Goal: Complete application form: Complete application form

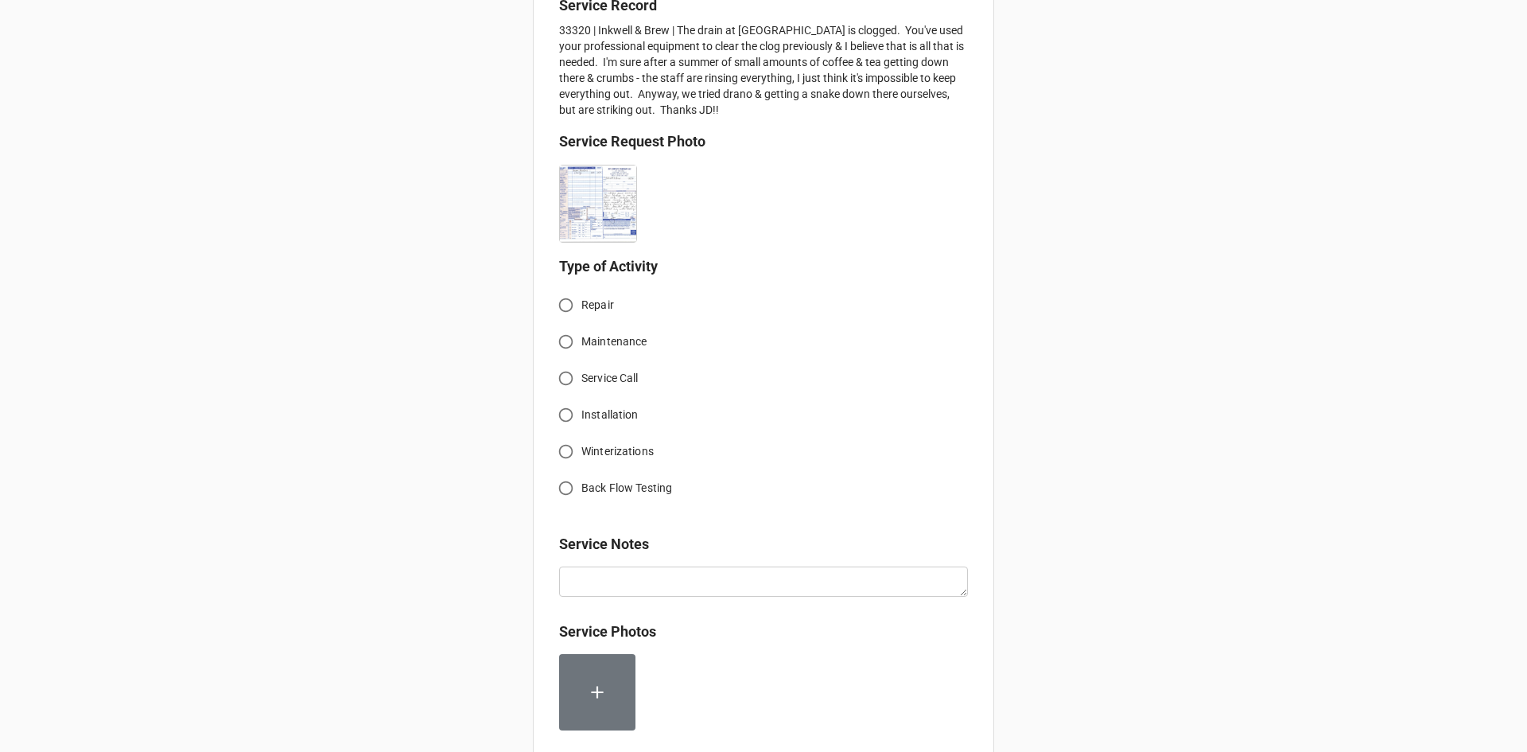
scroll to position [398, 0]
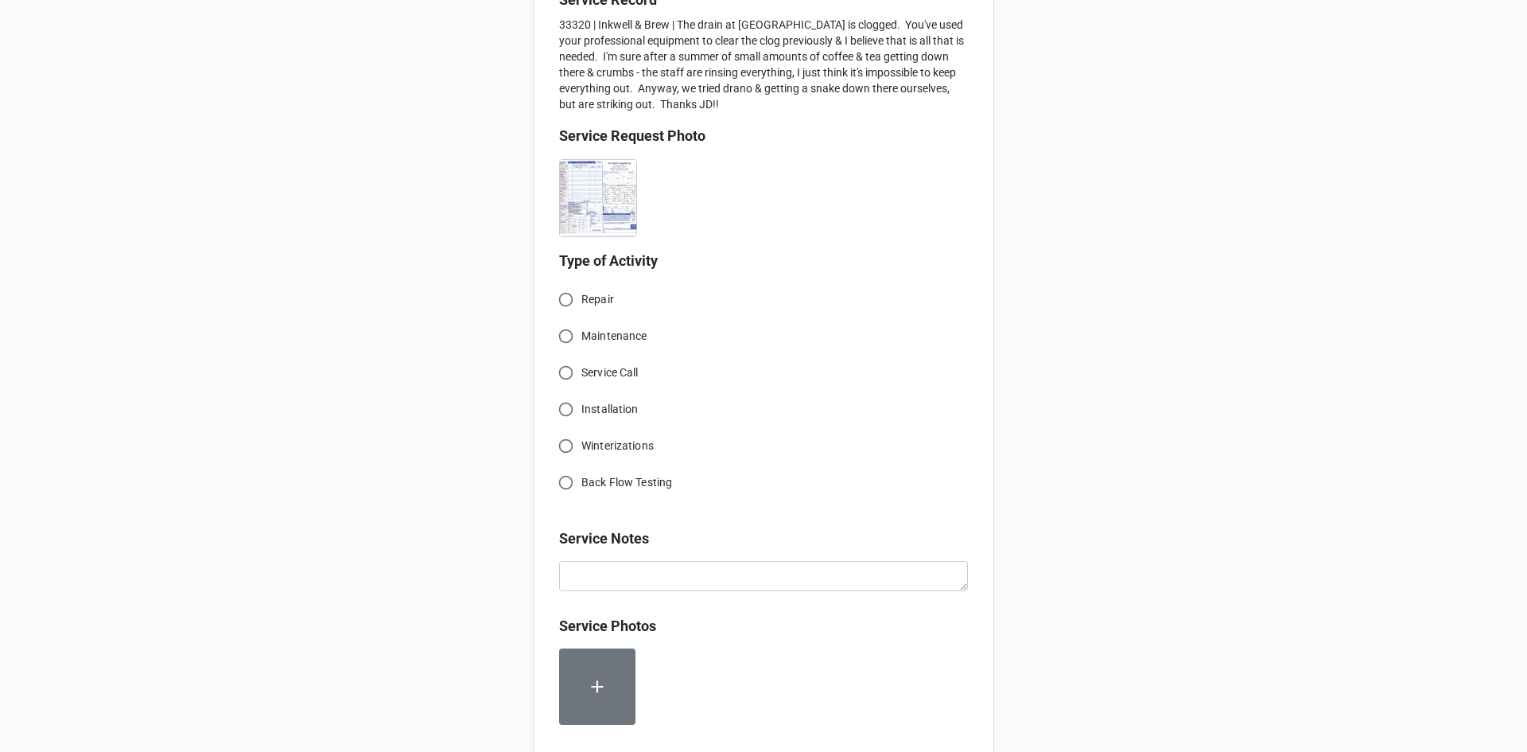
click at [560, 373] on input "Service Call" at bounding box center [565, 372] width 31 height 31
radio input "true"
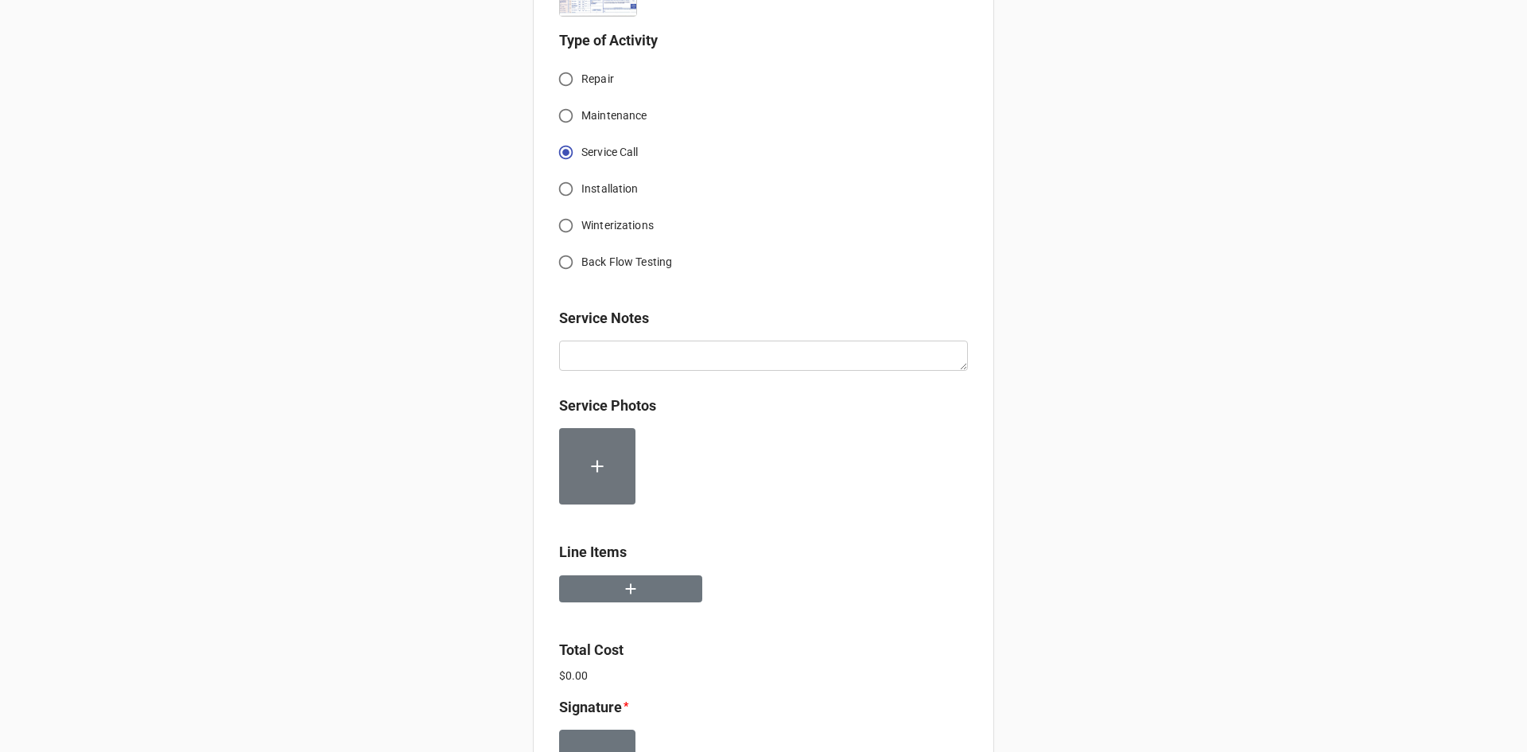
scroll to position [636, 0]
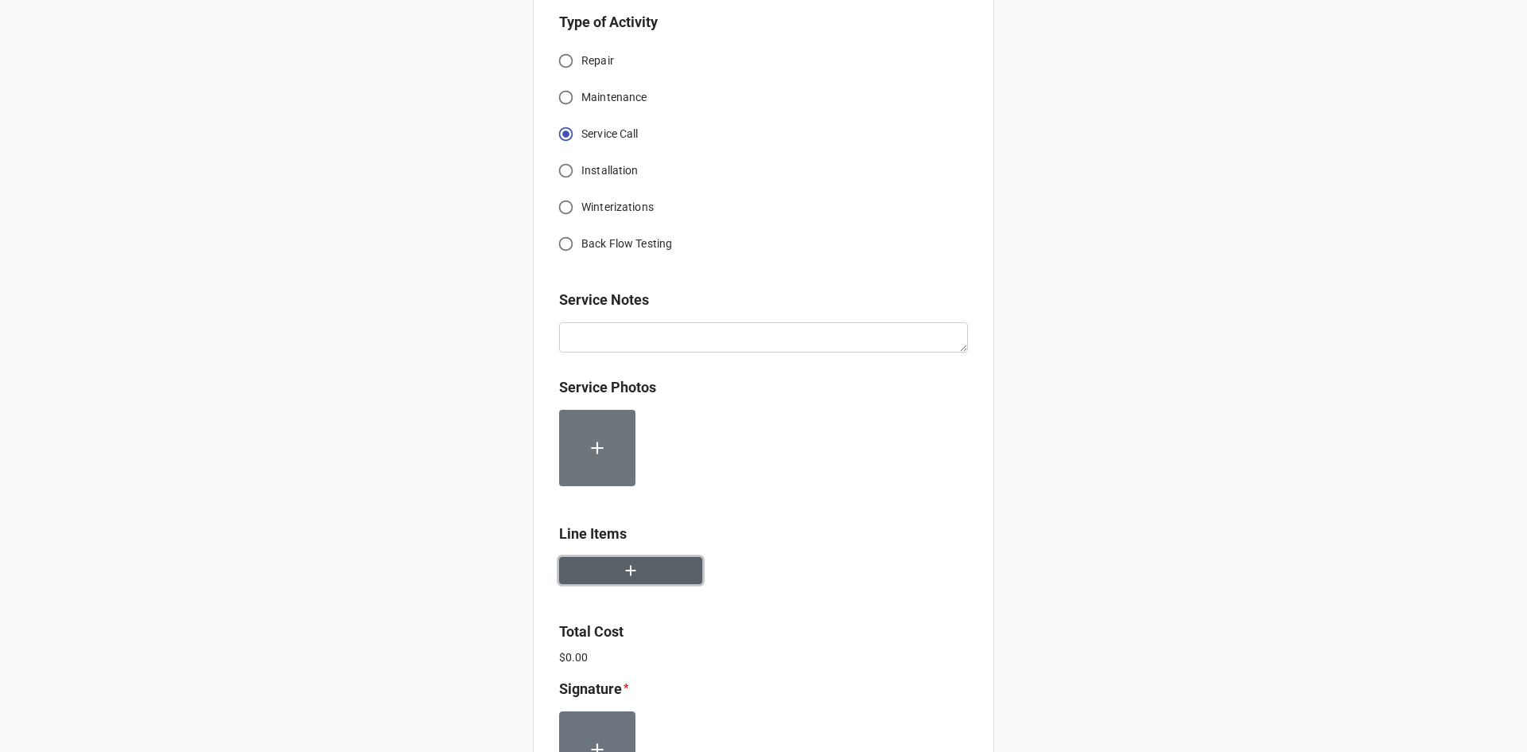
click at [643, 564] on button "button" at bounding box center [630, 571] width 143 height 28
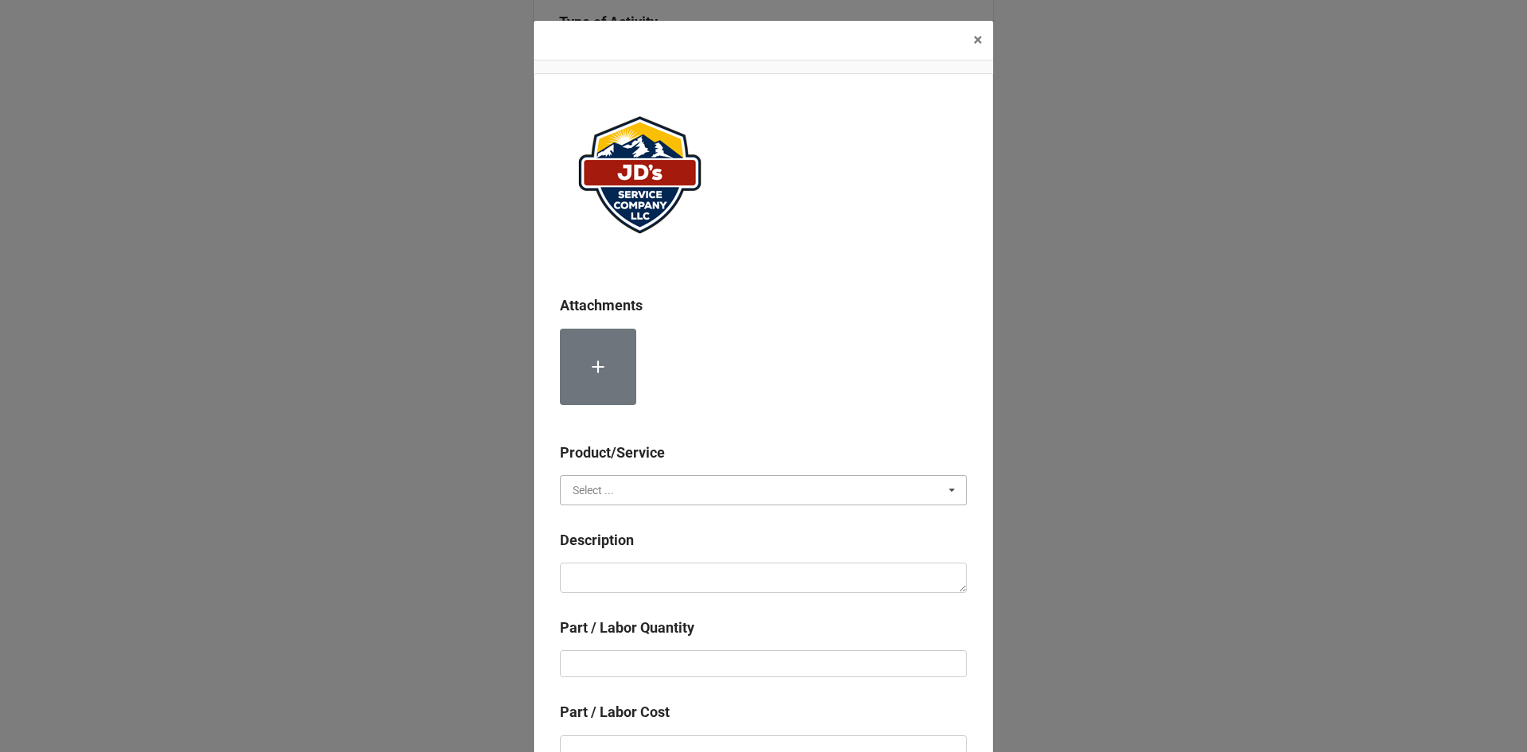
click at [689, 490] on input "text" at bounding box center [765, 490] width 406 height 29
click at [624, 521] on div "Services" at bounding box center [764, 518] width 406 height 29
click at [634, 578] on textarea at bounding box center [763, 577] width 407 height 30
paste textarea "10:00am-2:00pm; Service Address: [STREET_ADDRESS] [PERSON_NAME][GEOGRAPHIC_DATA…"
type textarea "x"
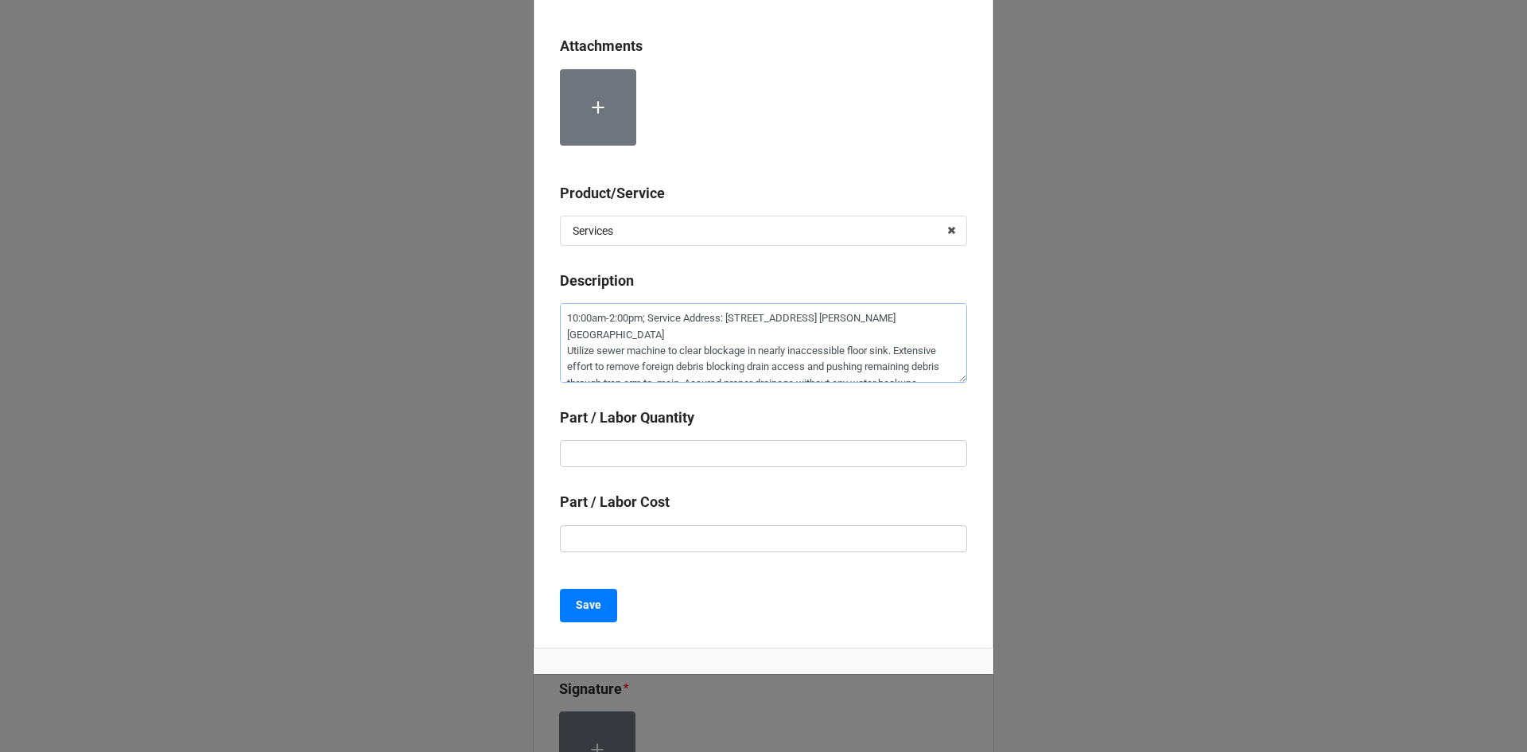
scroll to position [281, 0]
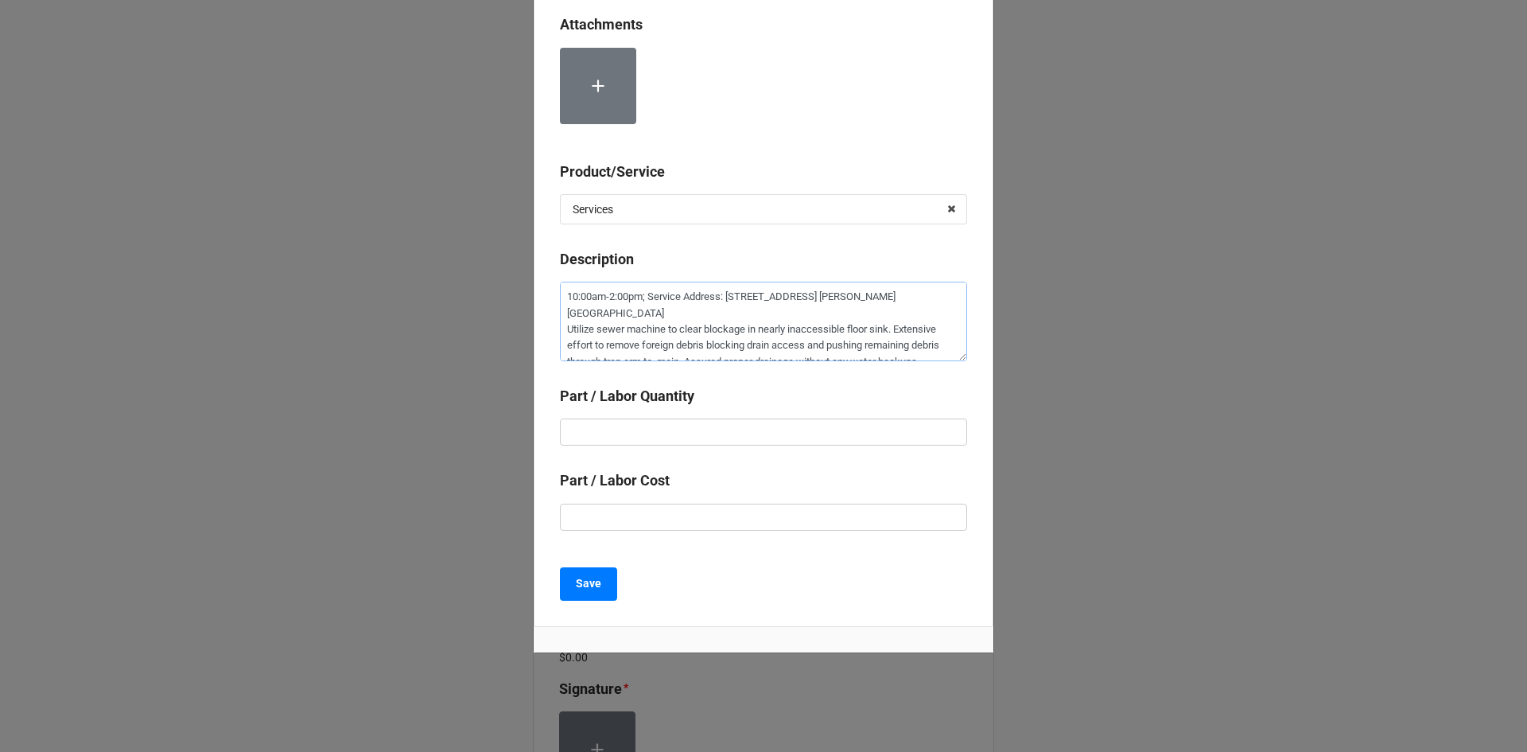
type textarea "10:00am-2:00pm; Service Address: [STREET_ADDRESS] [PERSON_NAME][GEOGRAPHIC_DATA…"
click at [736, 435] on input "text" at bounding box center [763, 431] width 407 height 27
type textarea "x"
type input "1"
type textarea "x"
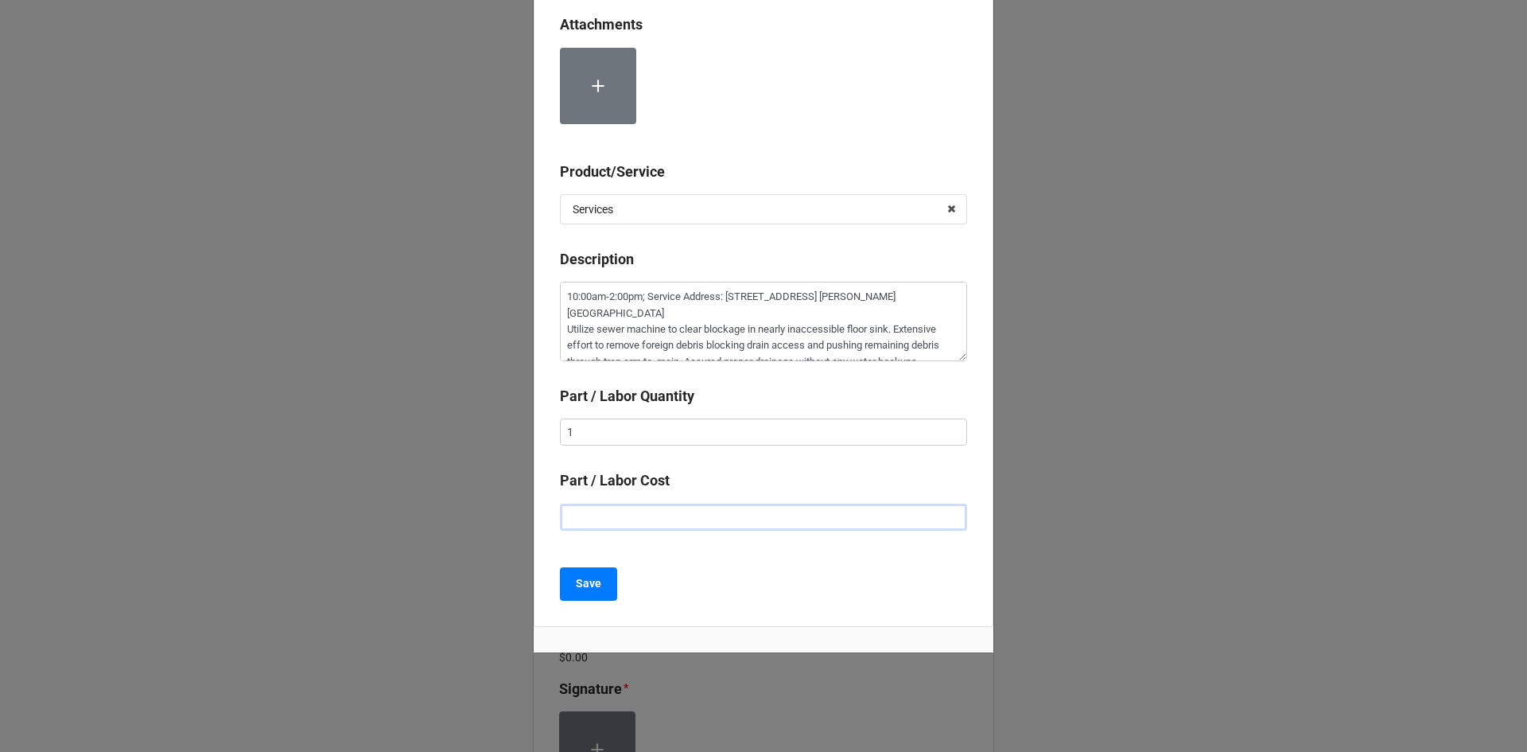
type input "$2.00"
type textarea "x"
type input "$22.00"
type textarea "x"
type input "$225.00"
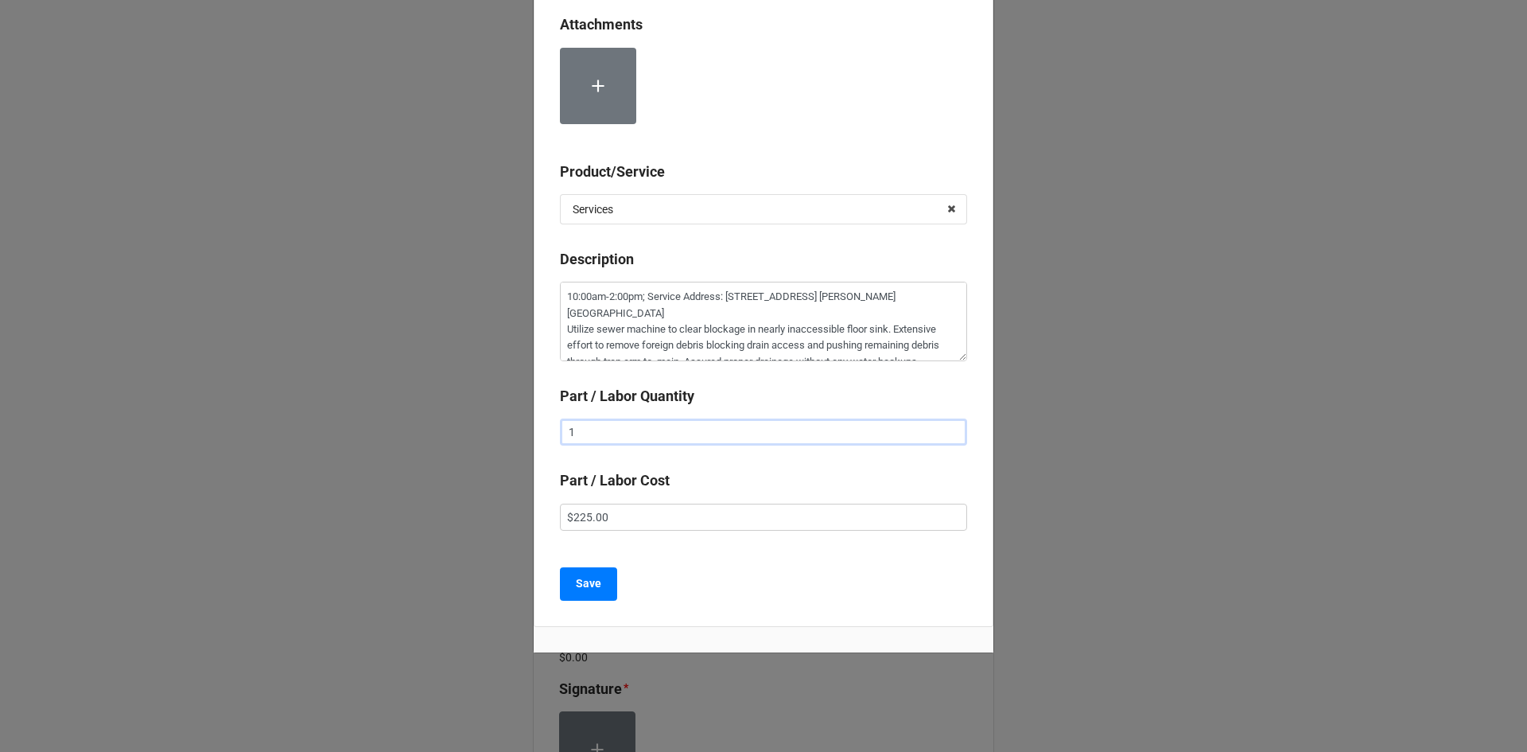
click at [755, 430] on input "1" at bounding box center [763, 431] width 407 height 27
type textarea "x"
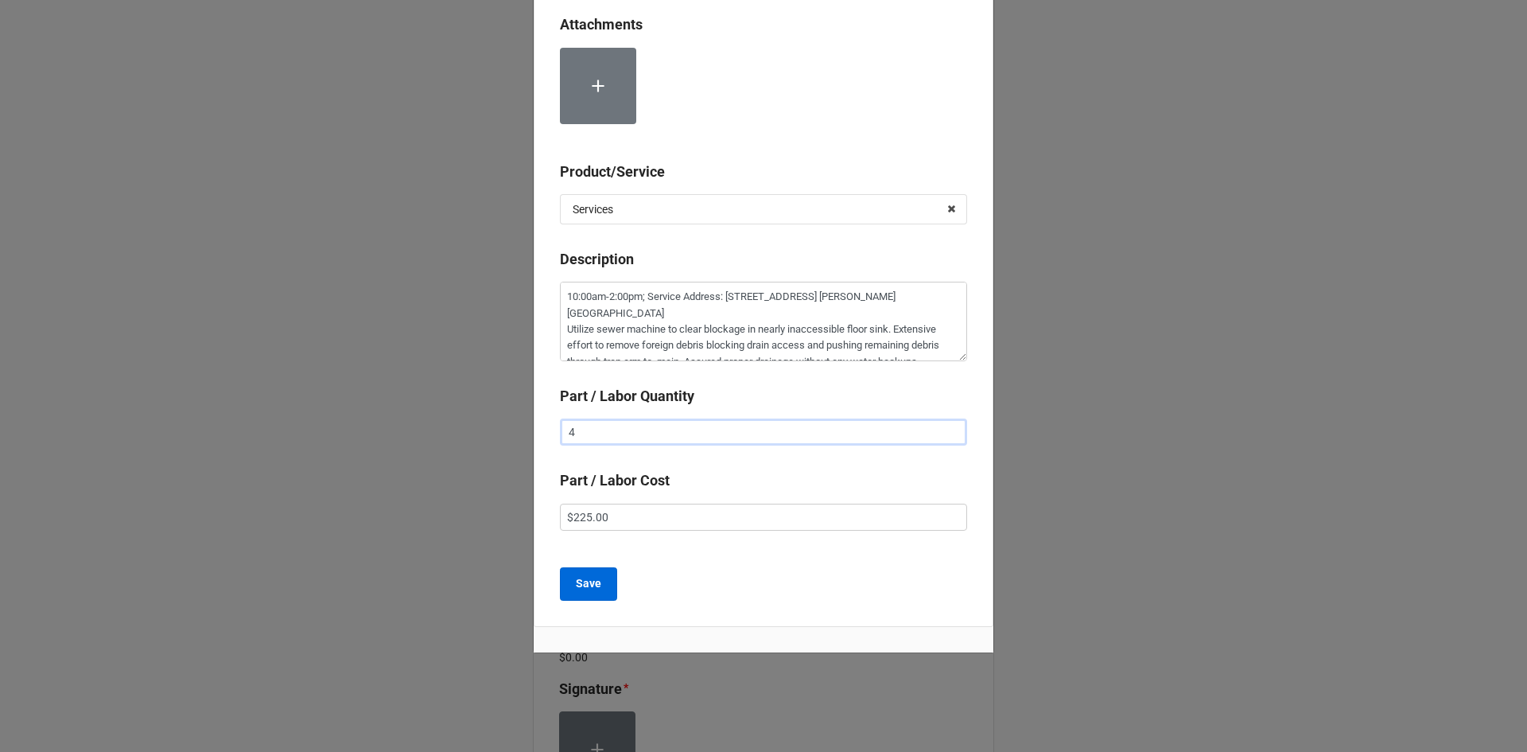
type input "4"
click at [589, 588] on b "Save" at bounding box center [588, 583] width 25 height 17
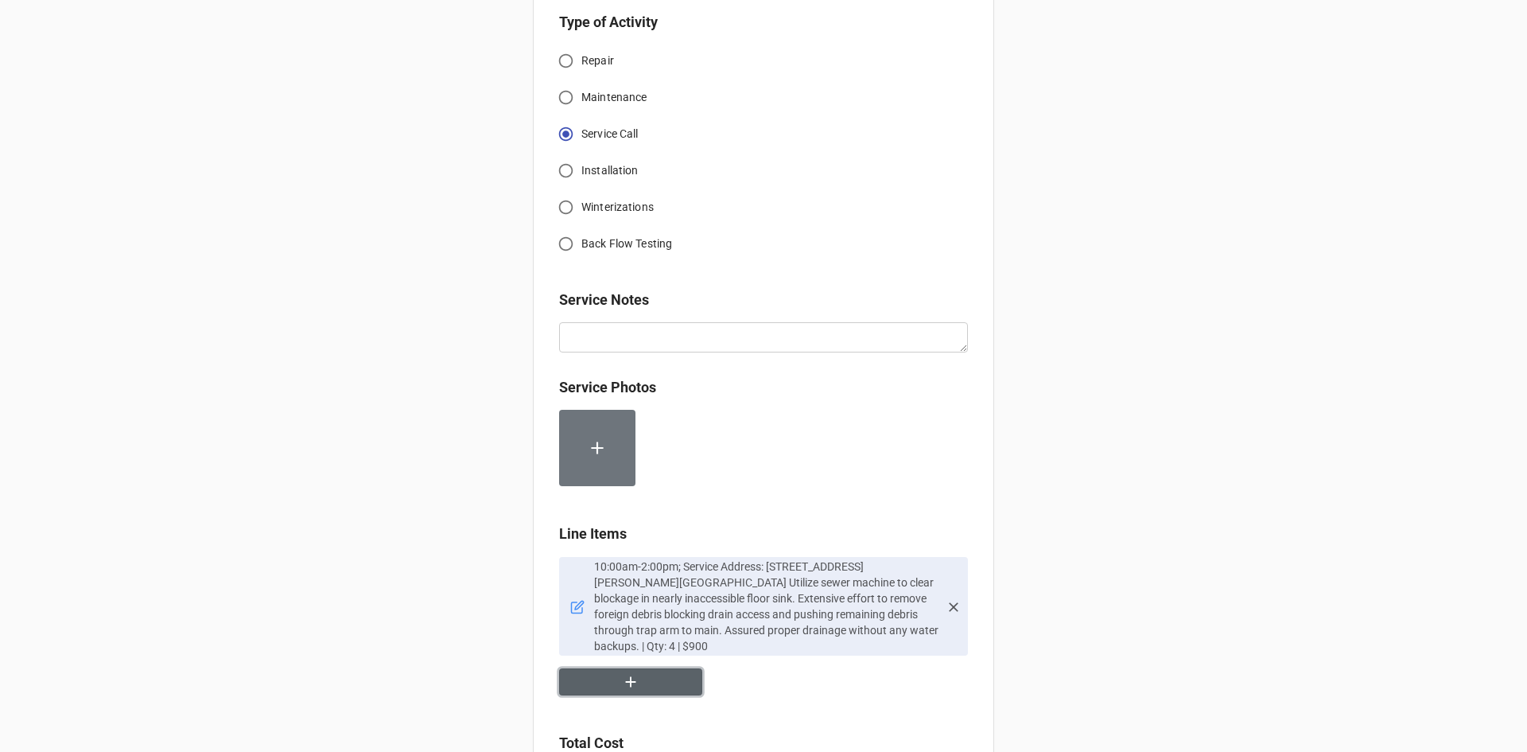
click at [614, 668] on button "button" at bounding box center [630, 682] width 143 height 28
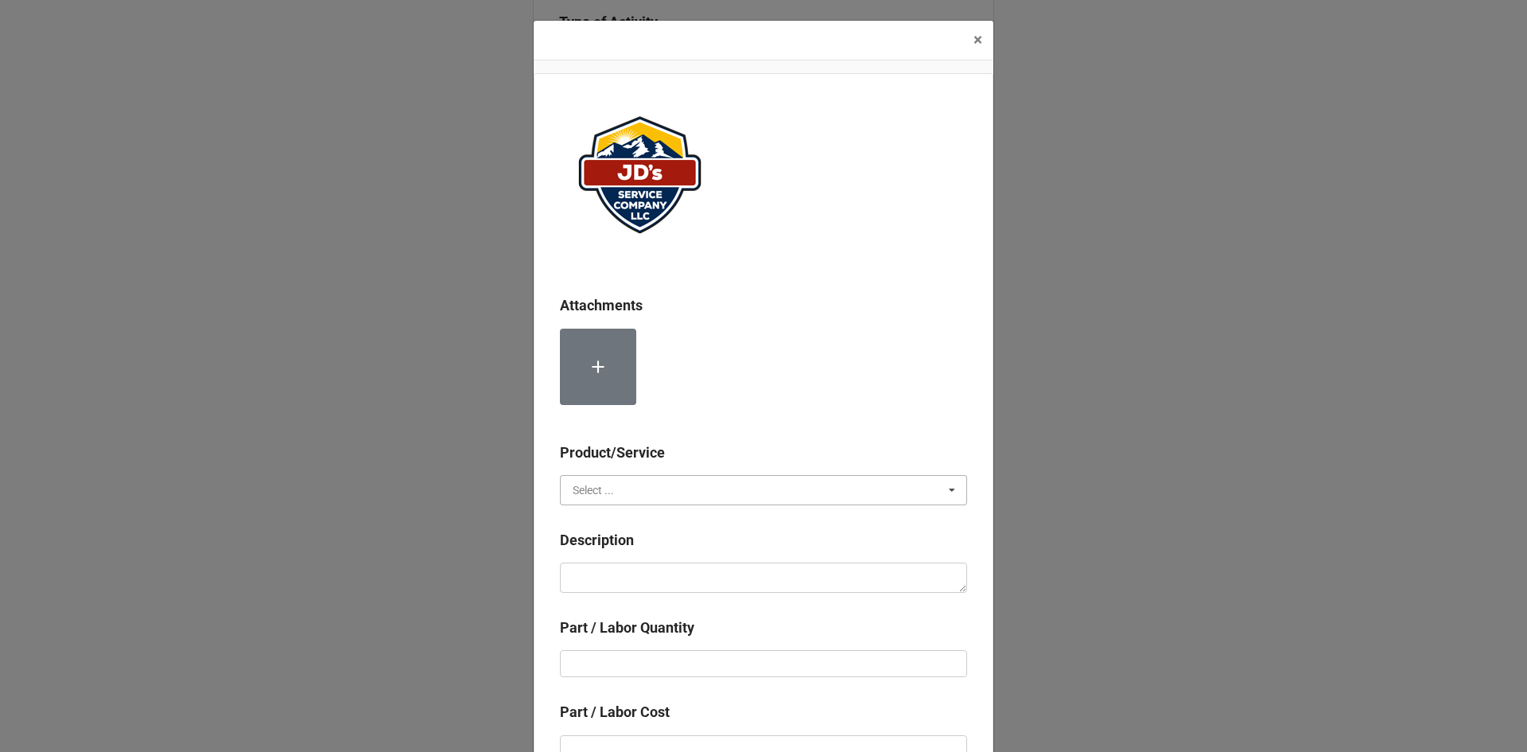
click at [759, 493] on input "text" at bounding box center [765, 490] width 406 height 29
click at [675, 555] on div "Material Cost" at bounding box center [764, 548] width 406 height 29
click at [702, 572] on textarea at bounding box center [763, 577] width 407 height 30
type textarea "x"
type textarea "S"
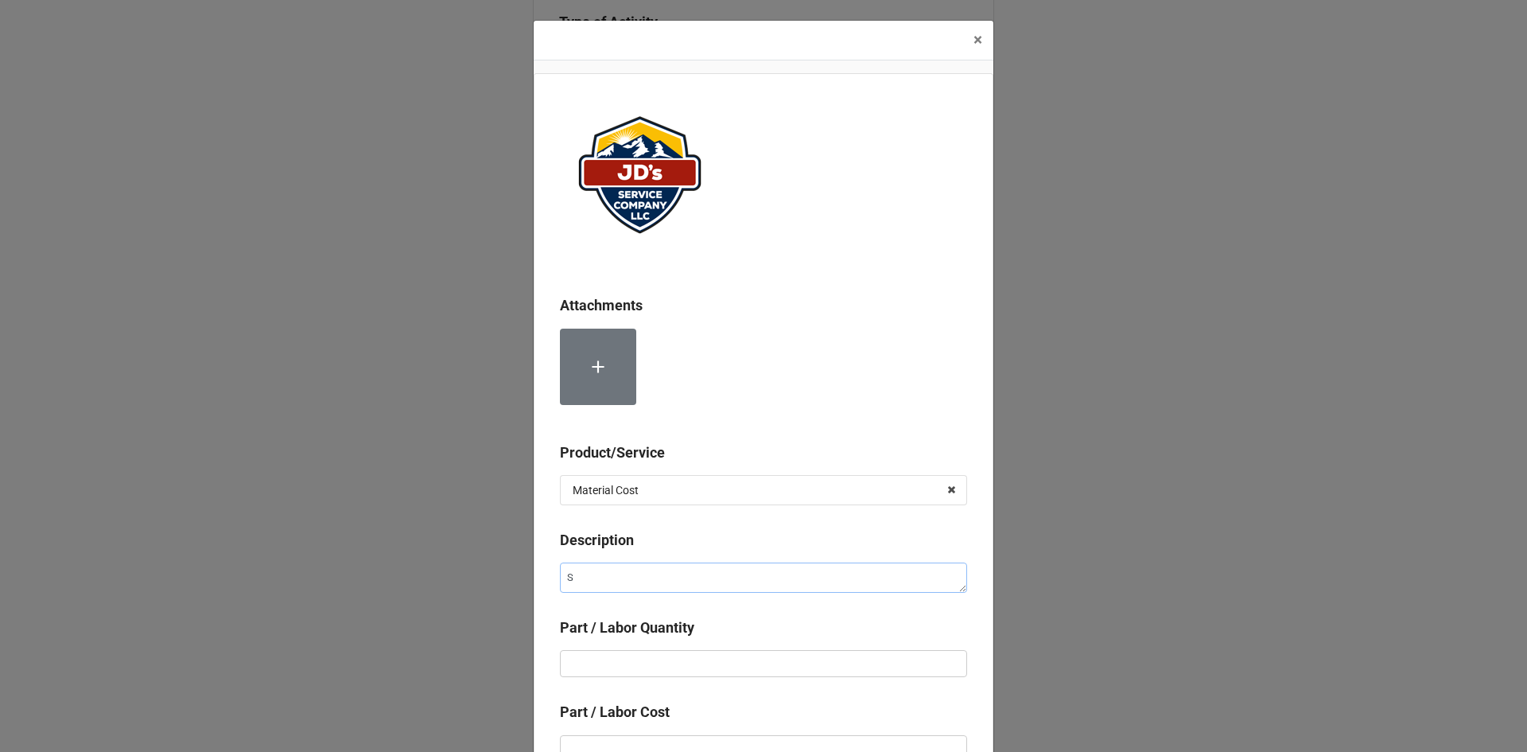
type textarea "x"
type textarea "Sw"
type textarea "x"
type textarea "Sw="
type textarea "x"
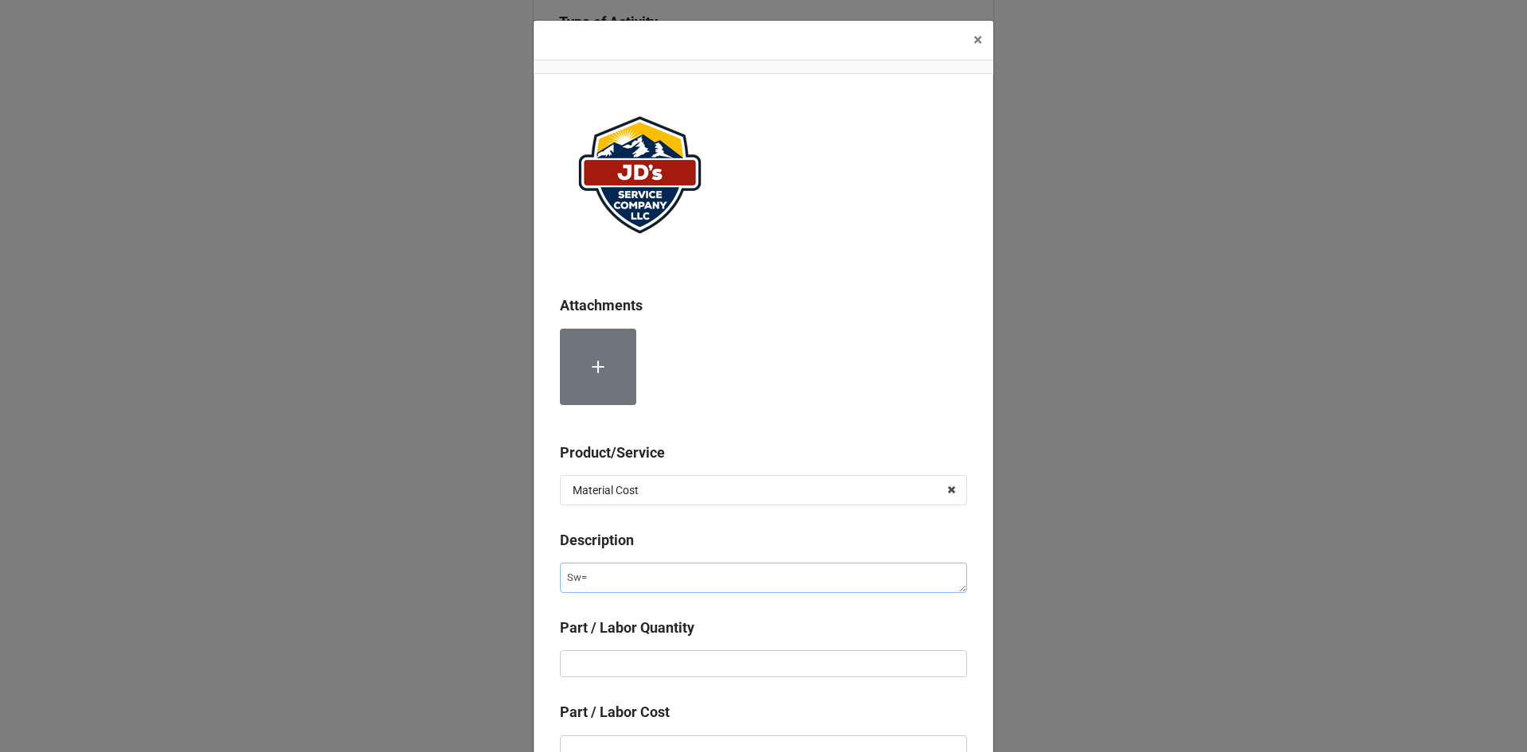
type textarea "Sw=e"
type textarea "x"
type textarea "Sw=ew"
type textarea "x"
type textarea "Sw=e"
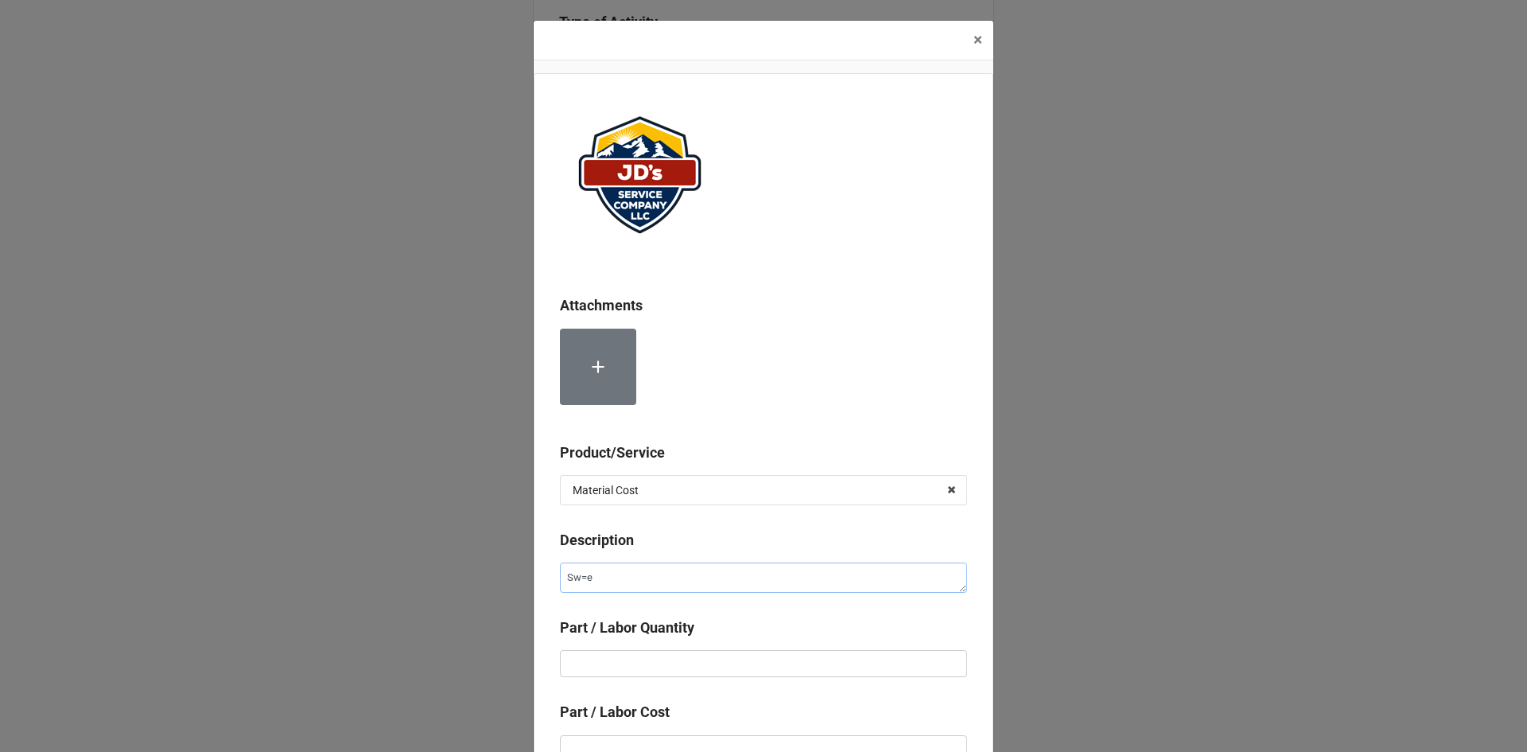
type textarea "x"
type textarea "Sw="
type textarea "x"
type textarea "Sw"
type textarea "x"
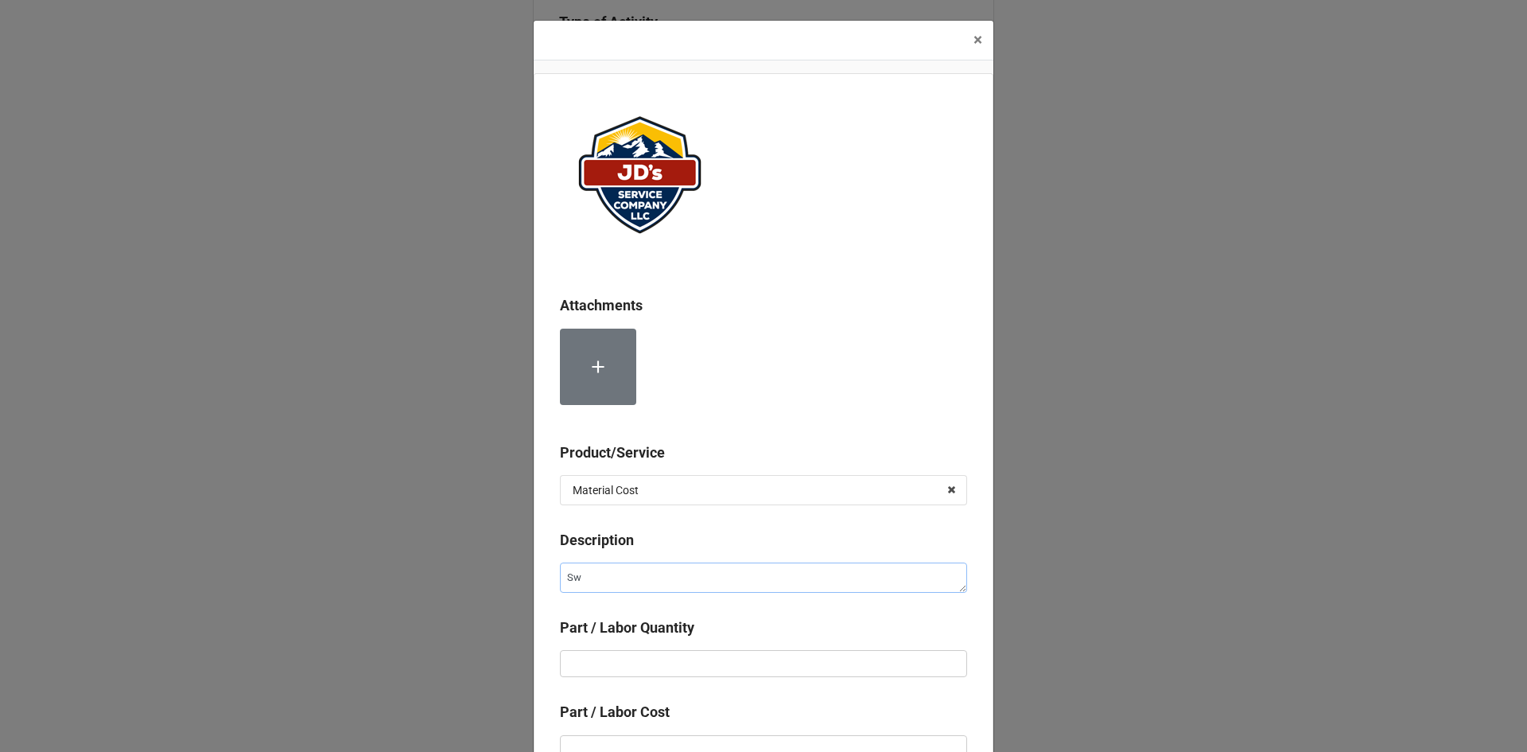
type textarea "S"
type textarea "x"
type textarea "Se"
type textarea "x"
type textarea "Sew"
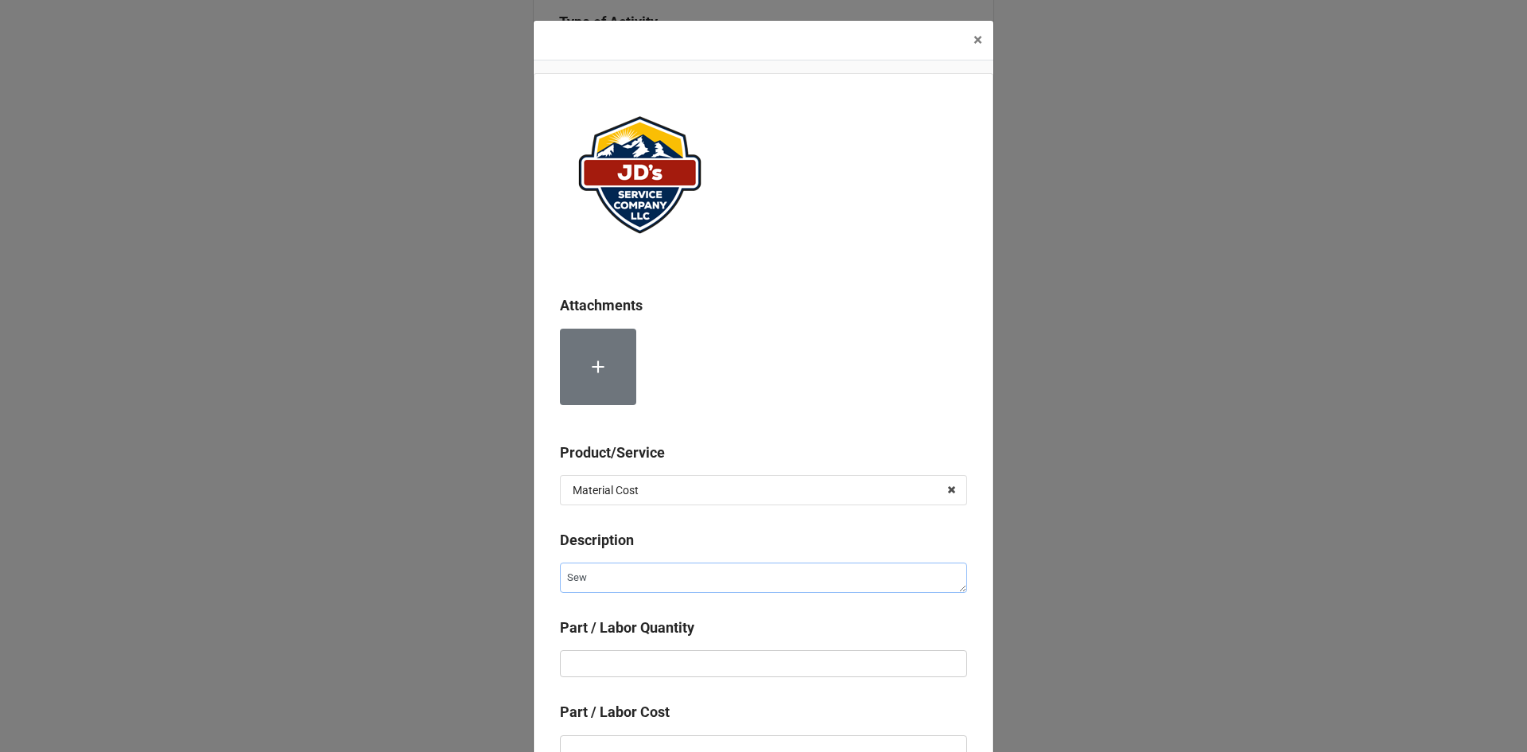
type textarea "x"
type textarea "Sewe"
type textarea "x"
type textarea "Sewer"
type textarea "x"
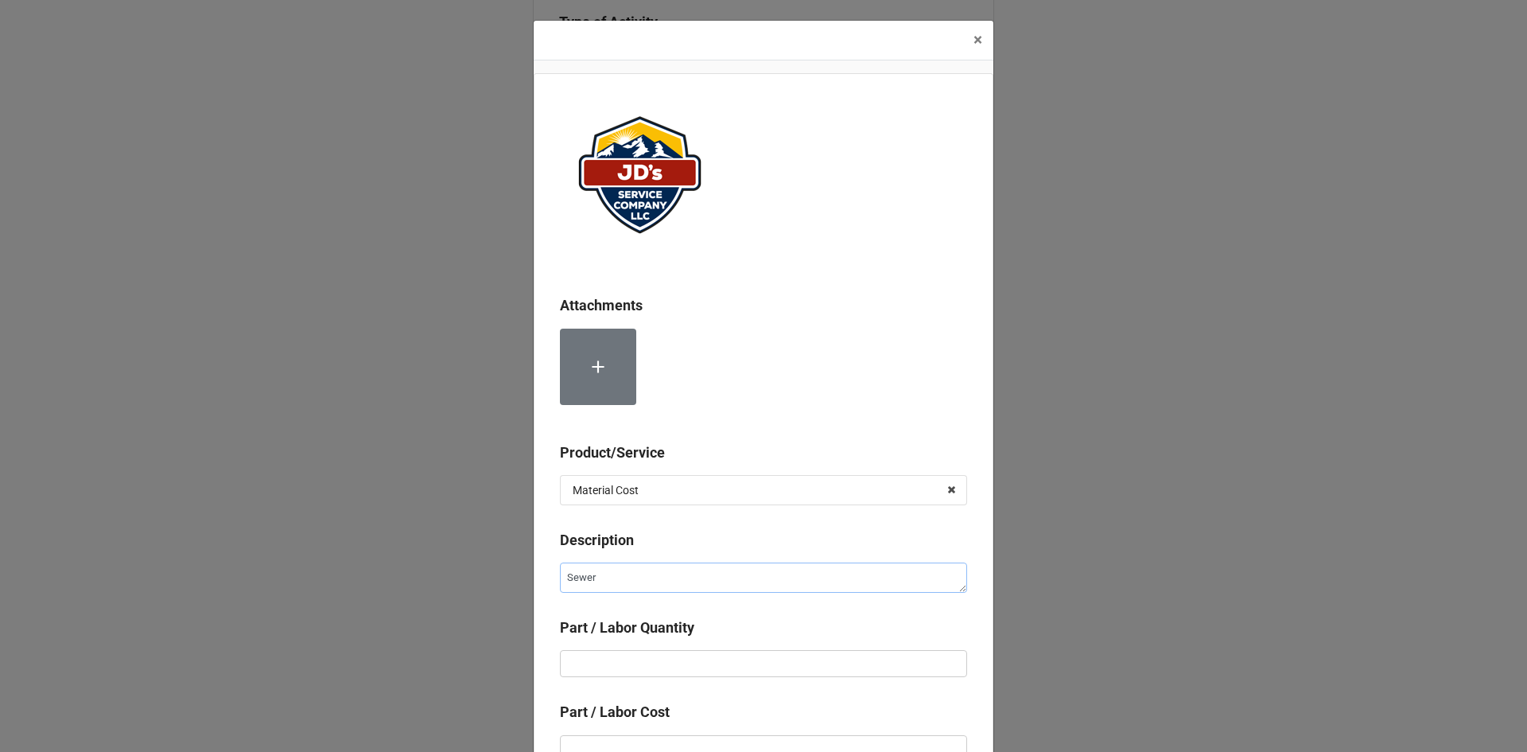
type textarea "Sewer"
type textarea "x"
type textarea "Sewer M"
type textarea "x"
type textarea "Sewer Ma"
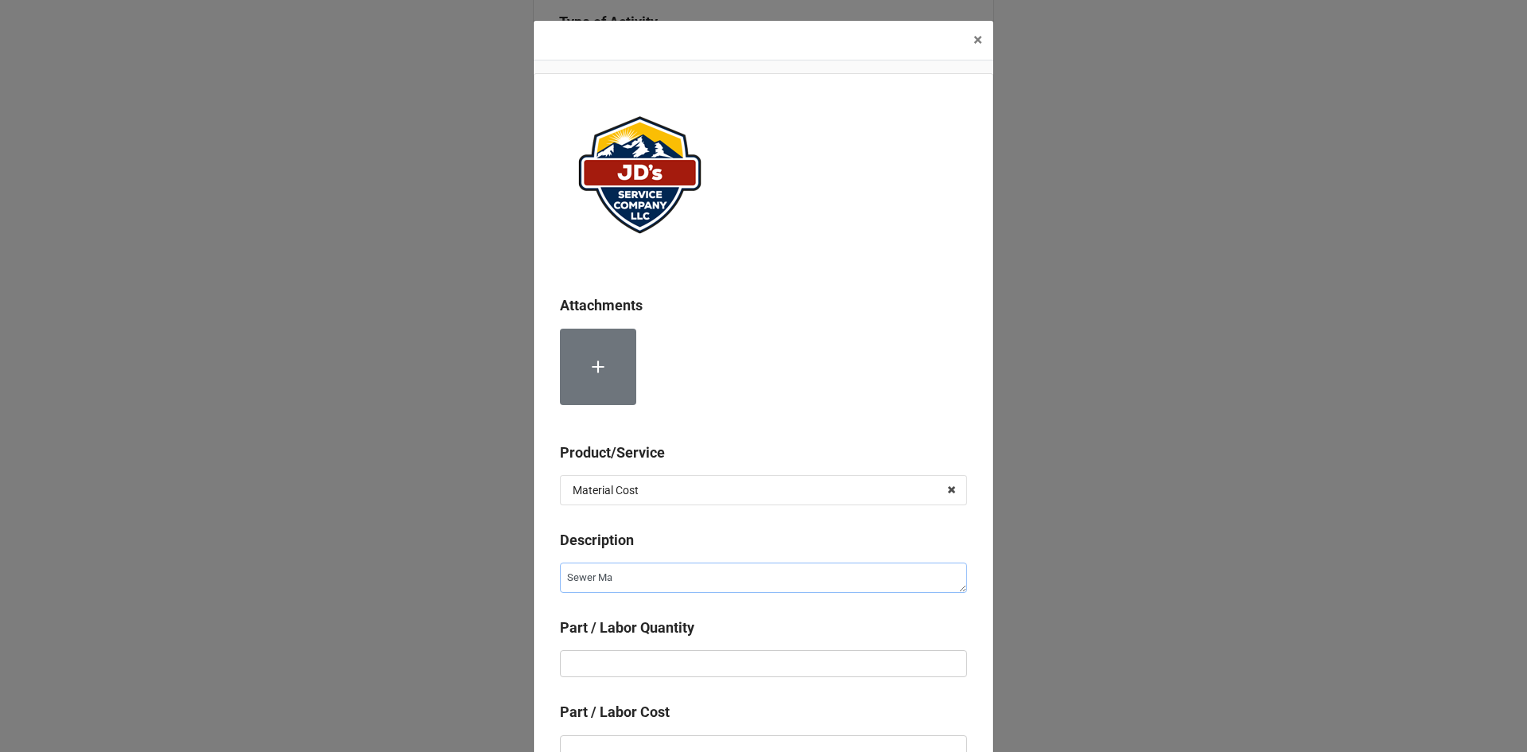
type textarea "x"
type textarea "Sewer Mac"
type textarea "x"
type textarea "Sewer Mach"
type textarea "x"
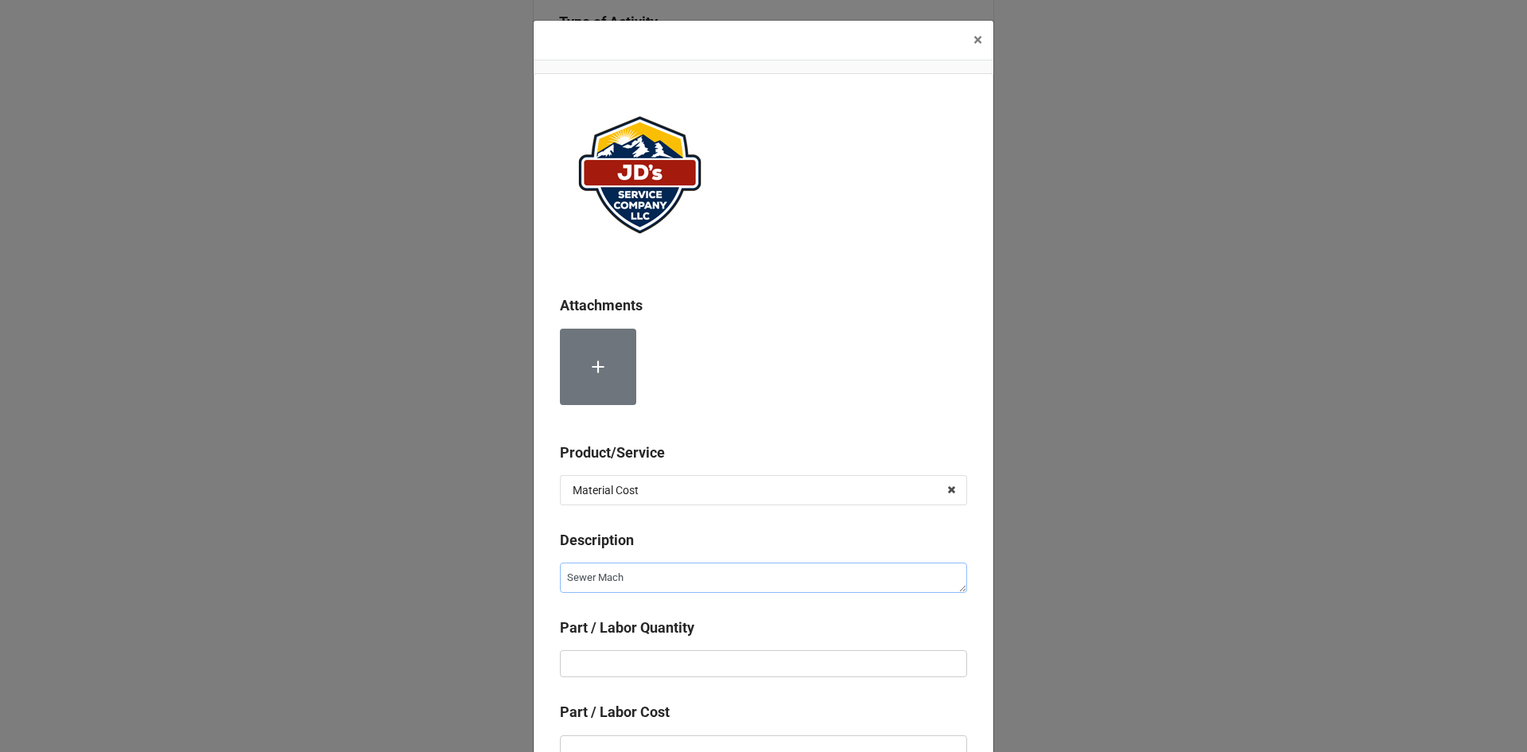
type textarea "Sewer Machi"
type textarea "x"
type textarea "Sewer Machin"
type textarea "x"
type textarea "Sewer Maching"
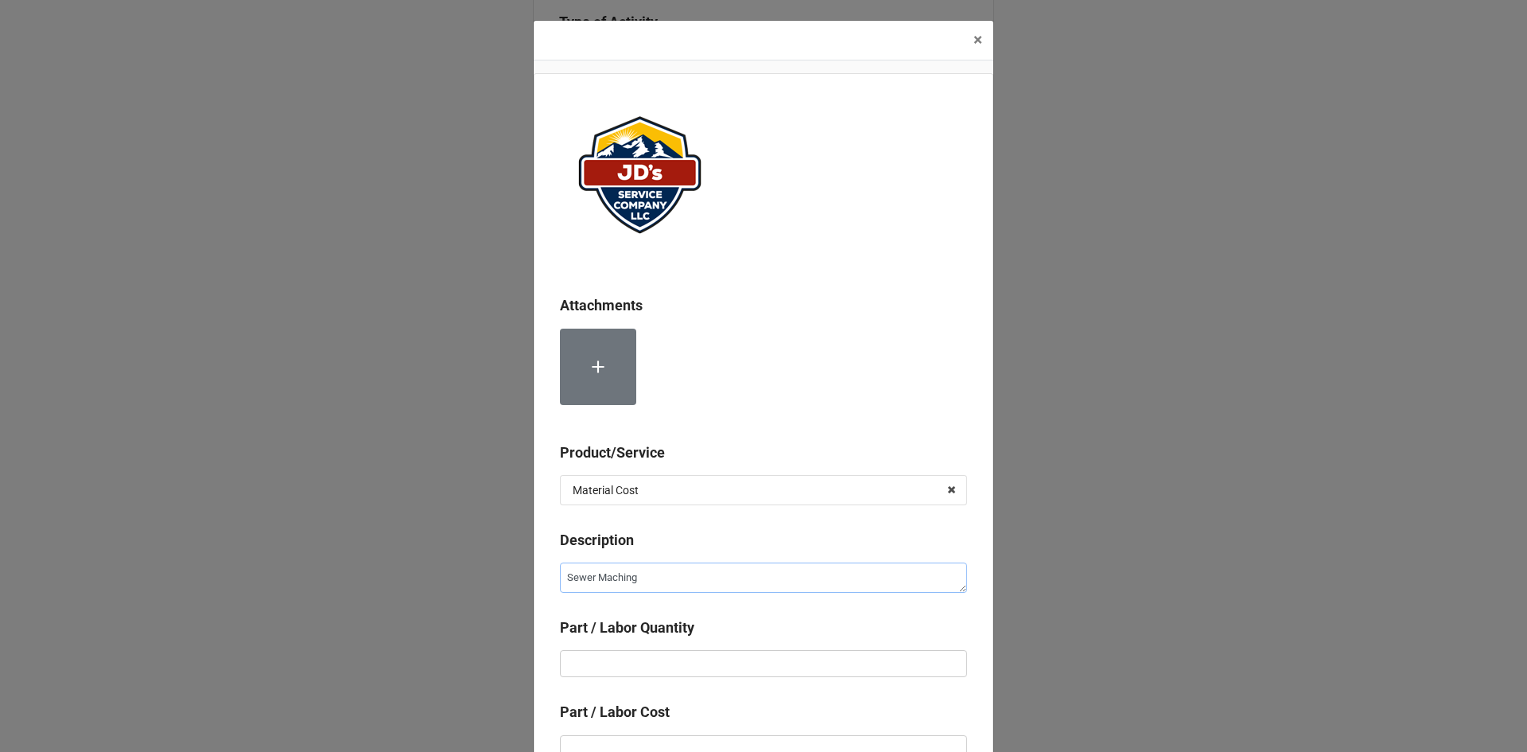
type textarea "x"
type textarea "Sewer Machin"
type textarea "x"
type textarea "Sewer Machine"
type textarea "x"
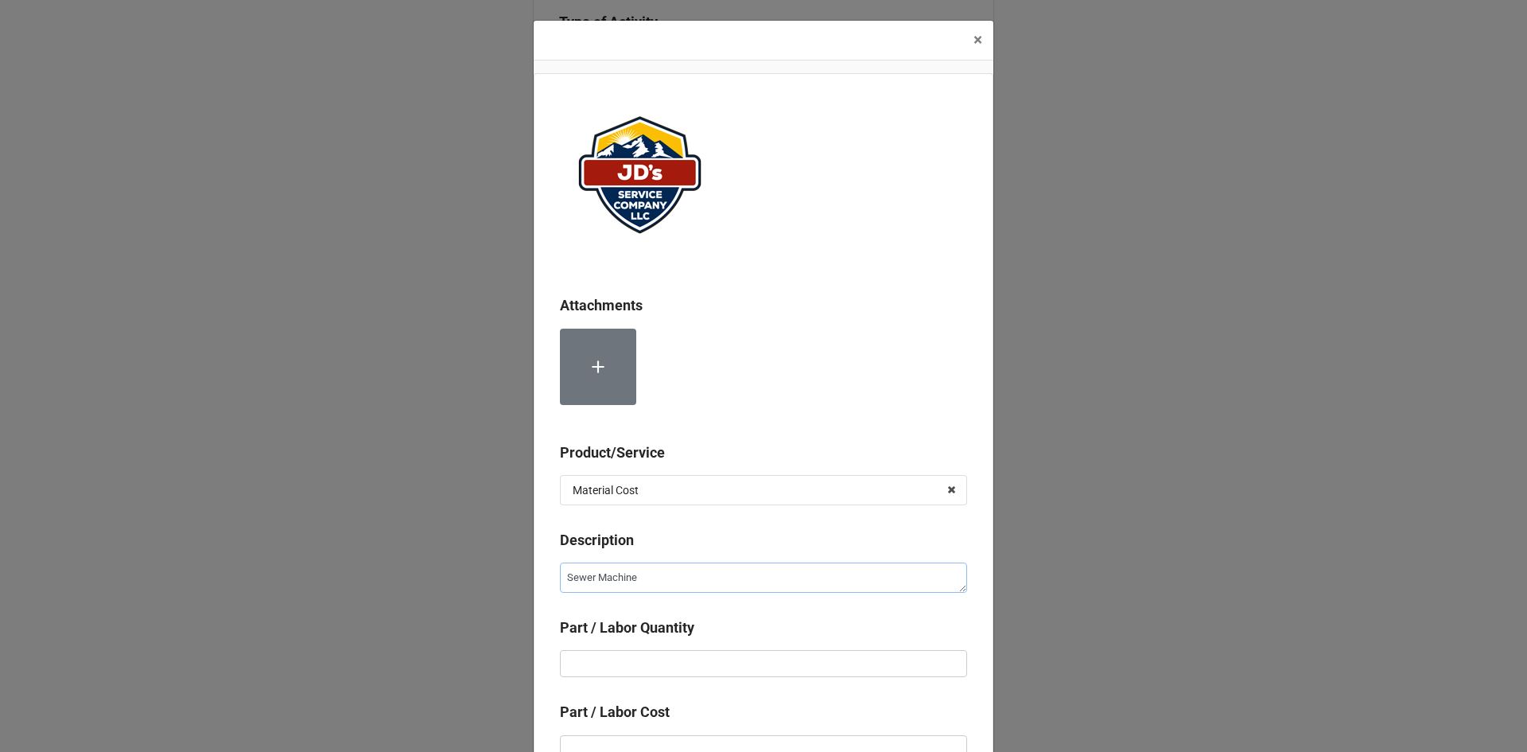
type textarea "Sewer Machine"
click at [702, 572] on textarea "Sewer Machine" at bounding box center [763, 577] width 407 height 30
type textarea "x"
type textarea "Sewer Machine C"
type textarea "x"
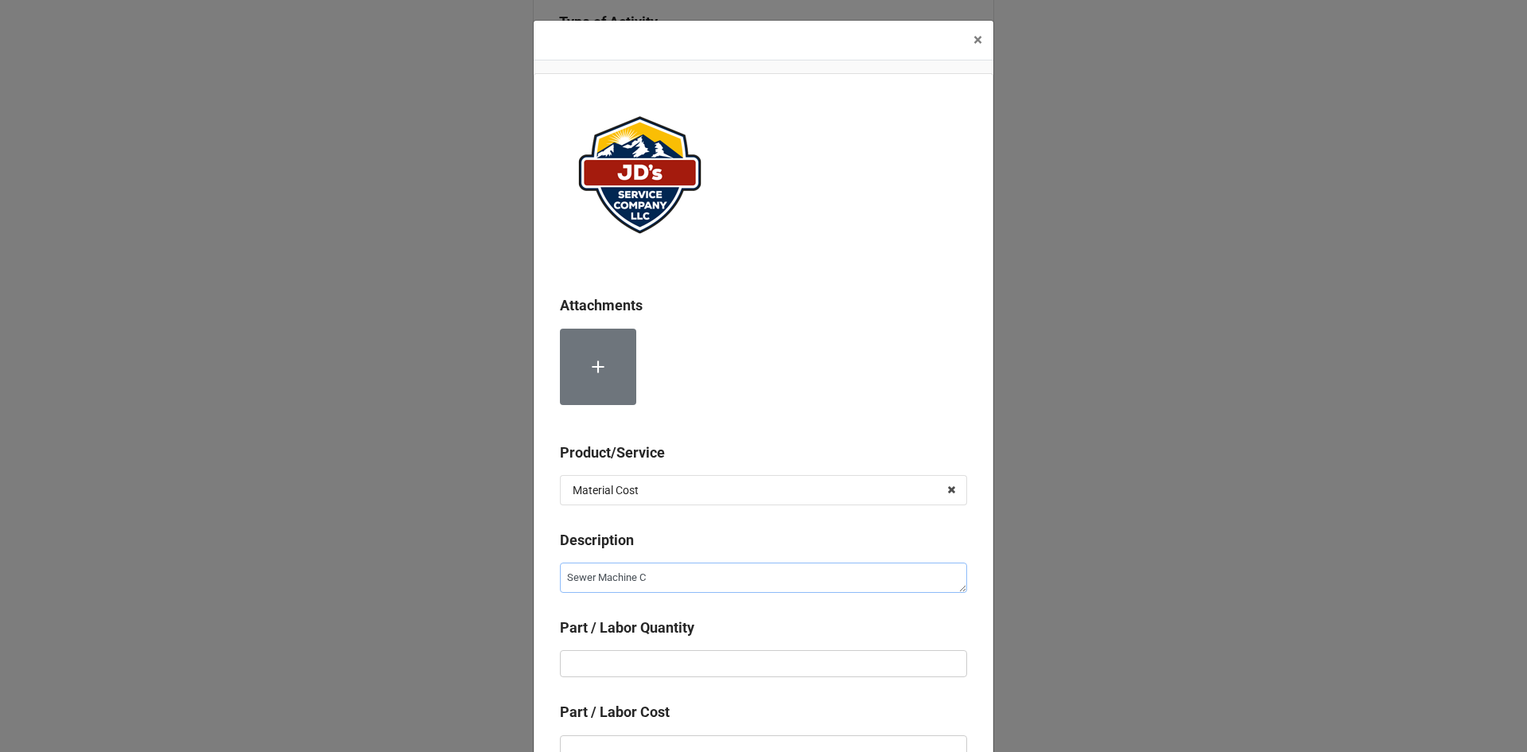
type textarea "Sewer Machine Ch"
type textarea "x"
type textarea "Sewer Machine Cha"
type textarea "x"
type textarea "Sewer Machine Char"
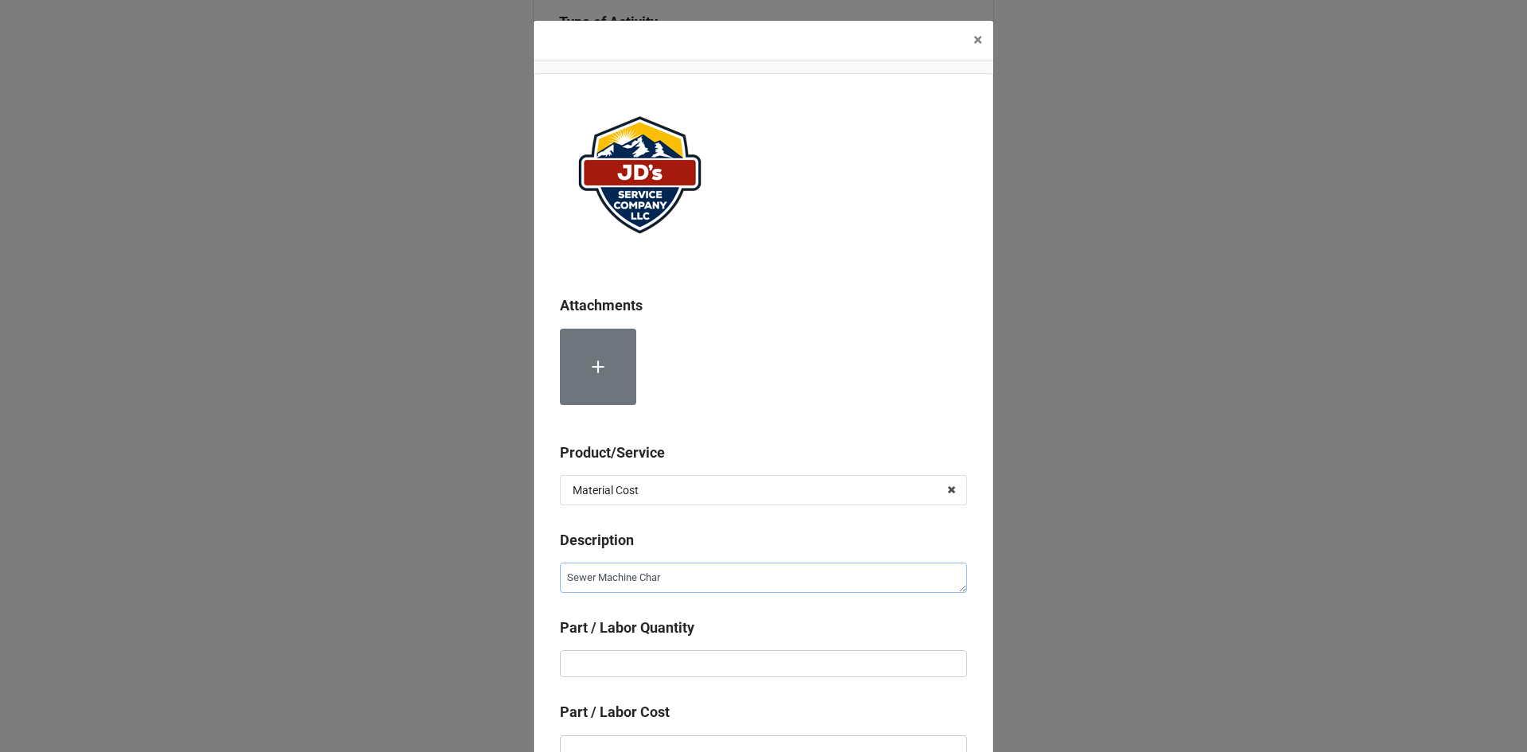
type textarea "x"
type textarea "Sewer Machine Charg"
type textarea "x"
type textarea "Sewer Machine Charge"
type textarea "x"
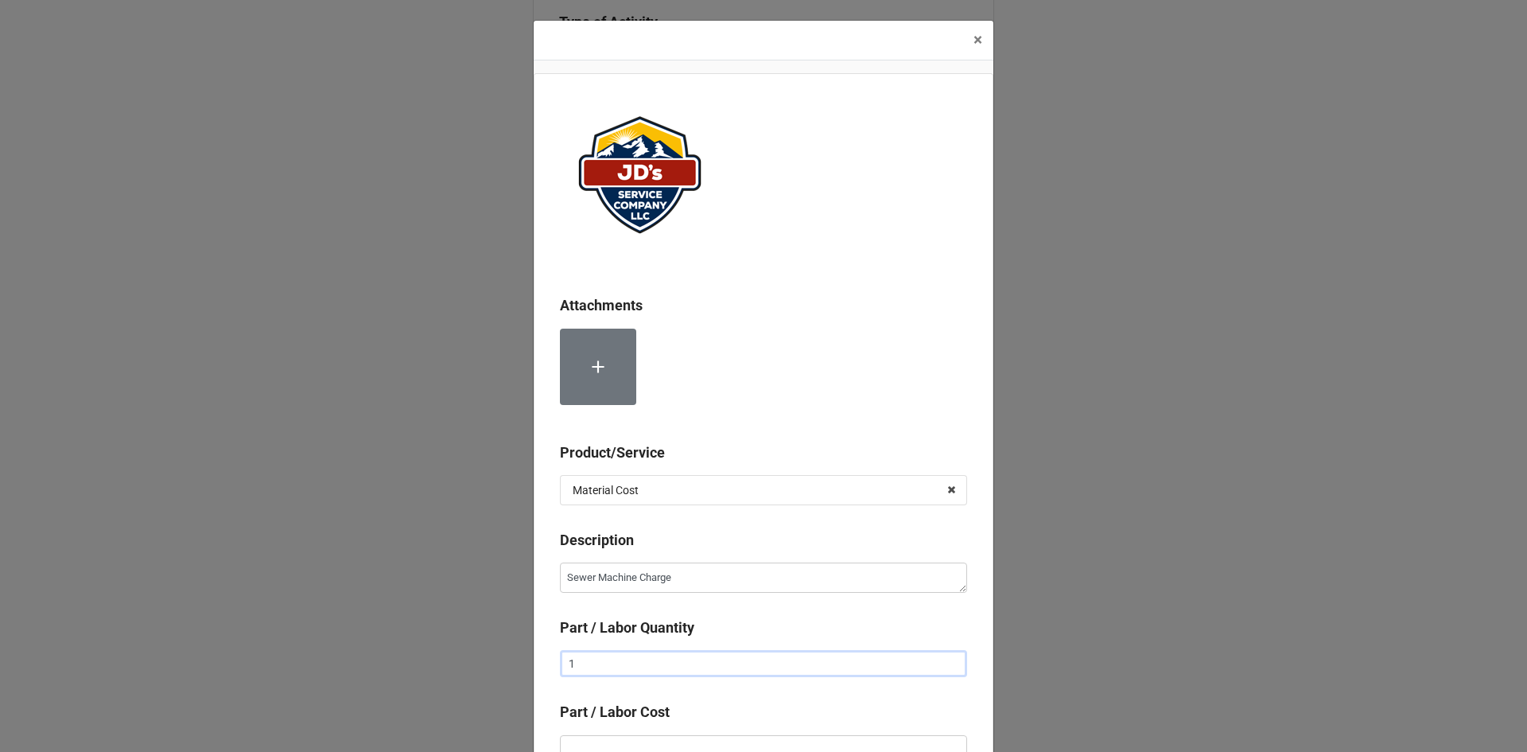
type input "1"
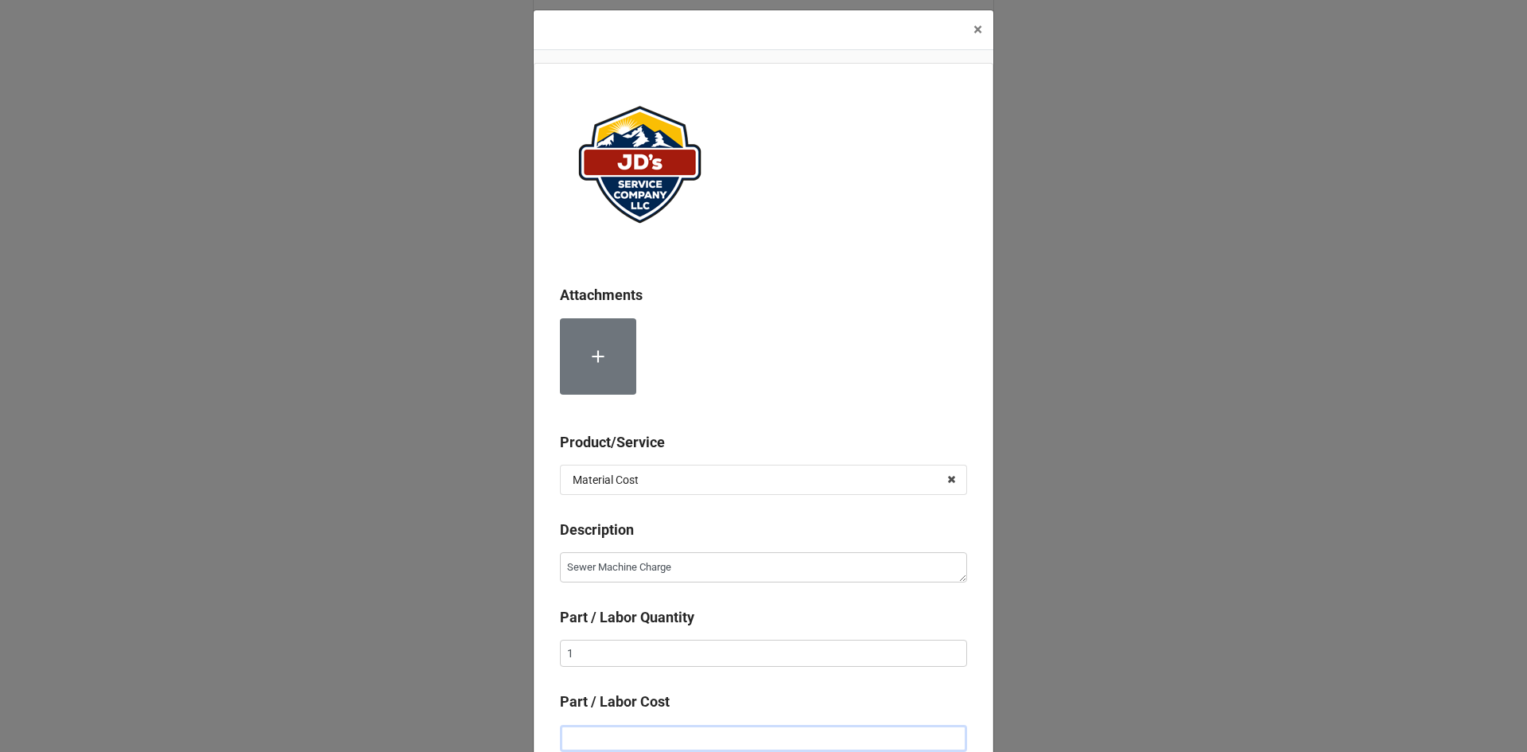
type textarea "x"
type input "$1.00"
type textarea "x"
type input "$15.00"
type textarea "x"
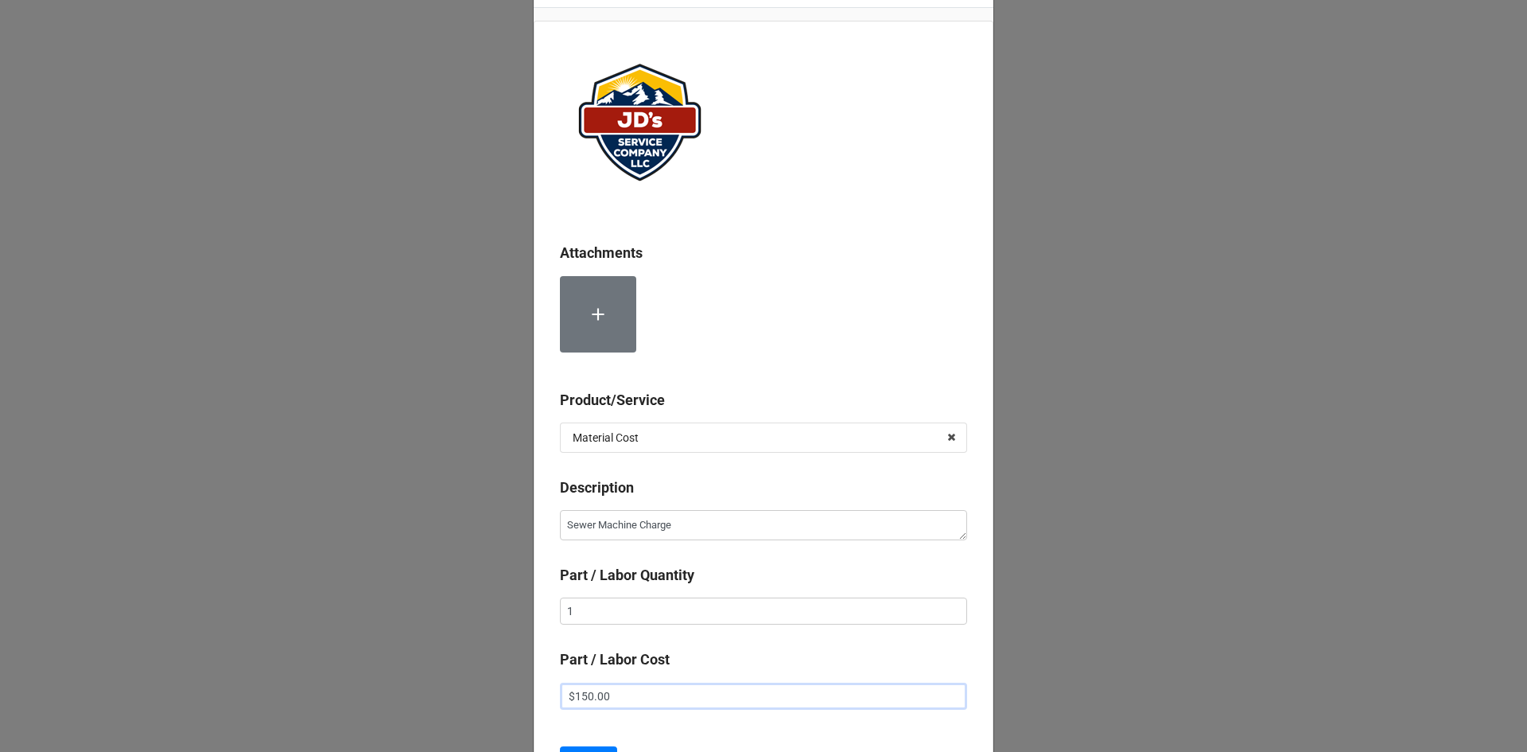
scroll to position [169, 0]
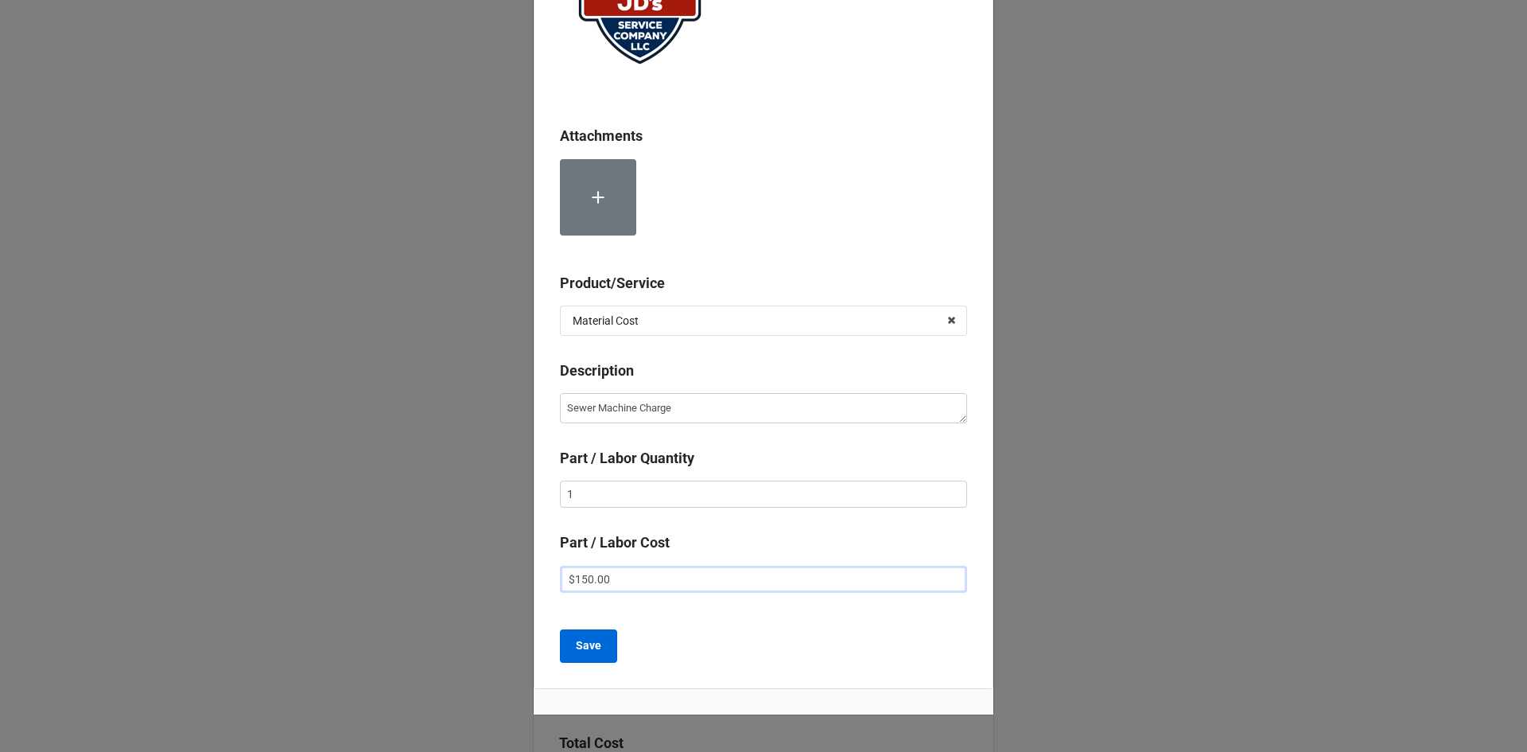
type input "$150.00"
click at [576, 652] on b "Save" at bounding box center [588, 645] width 25 height 17
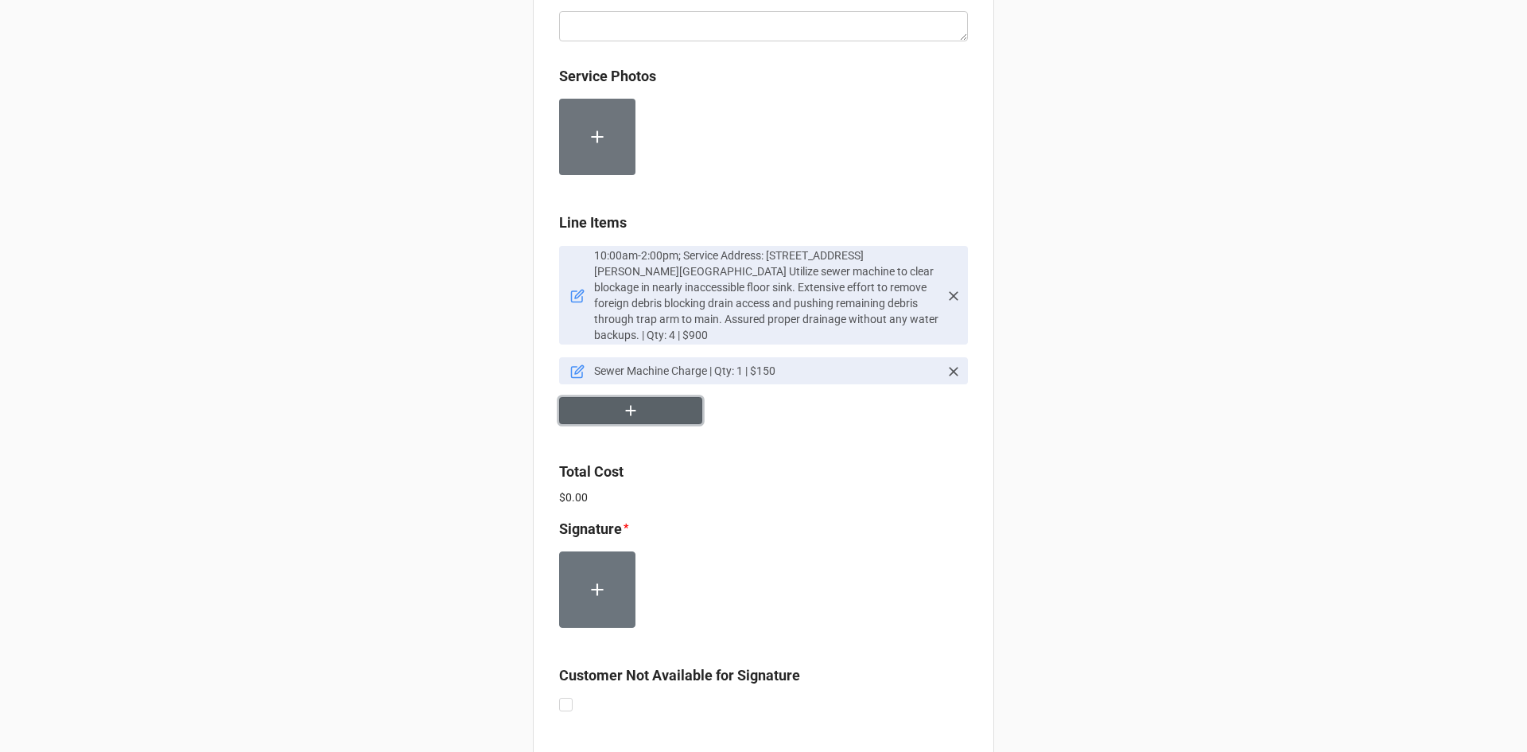
scroll to position [955, 0]
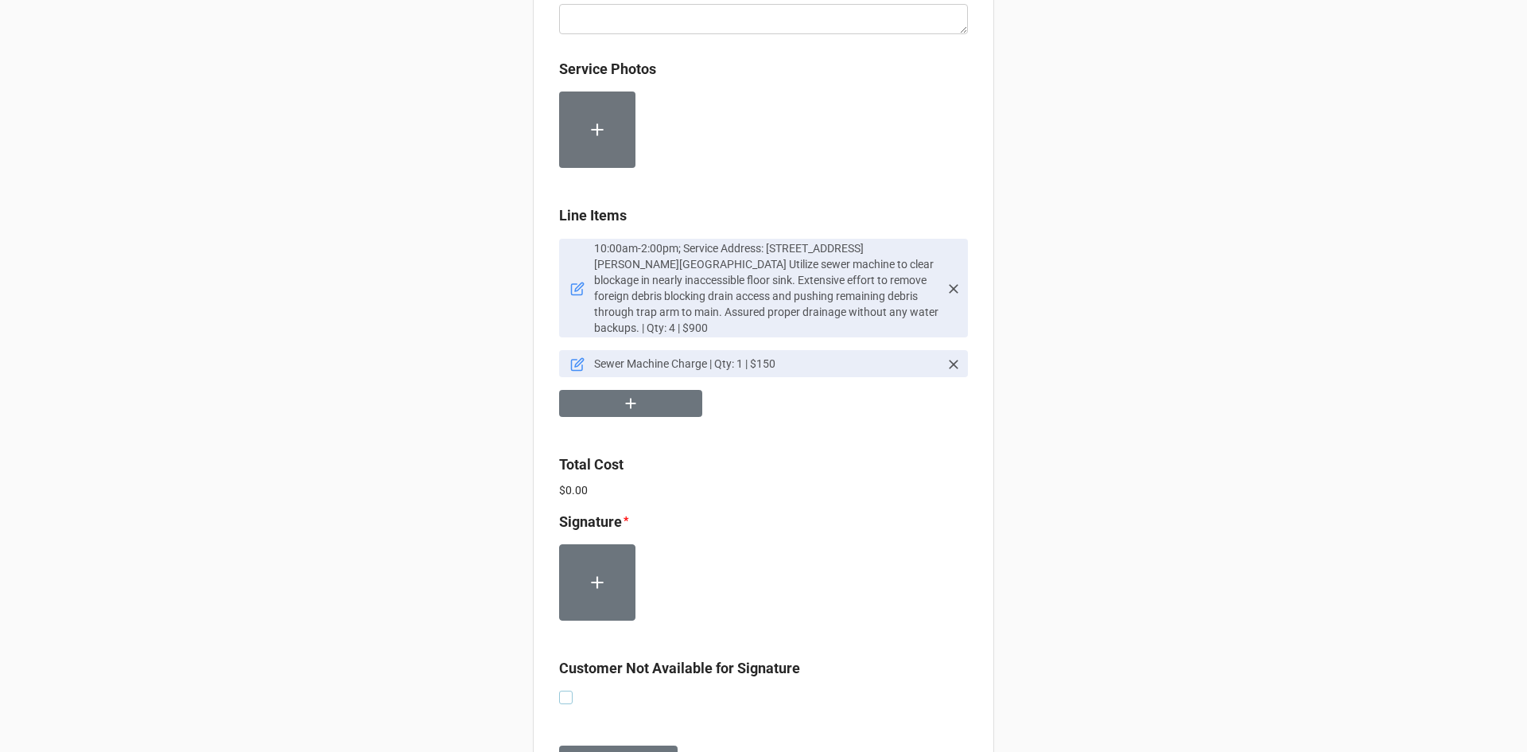
click at [562, 690] on label at bounding box center [566, 690] width 14 height 0
checkbox input "true"
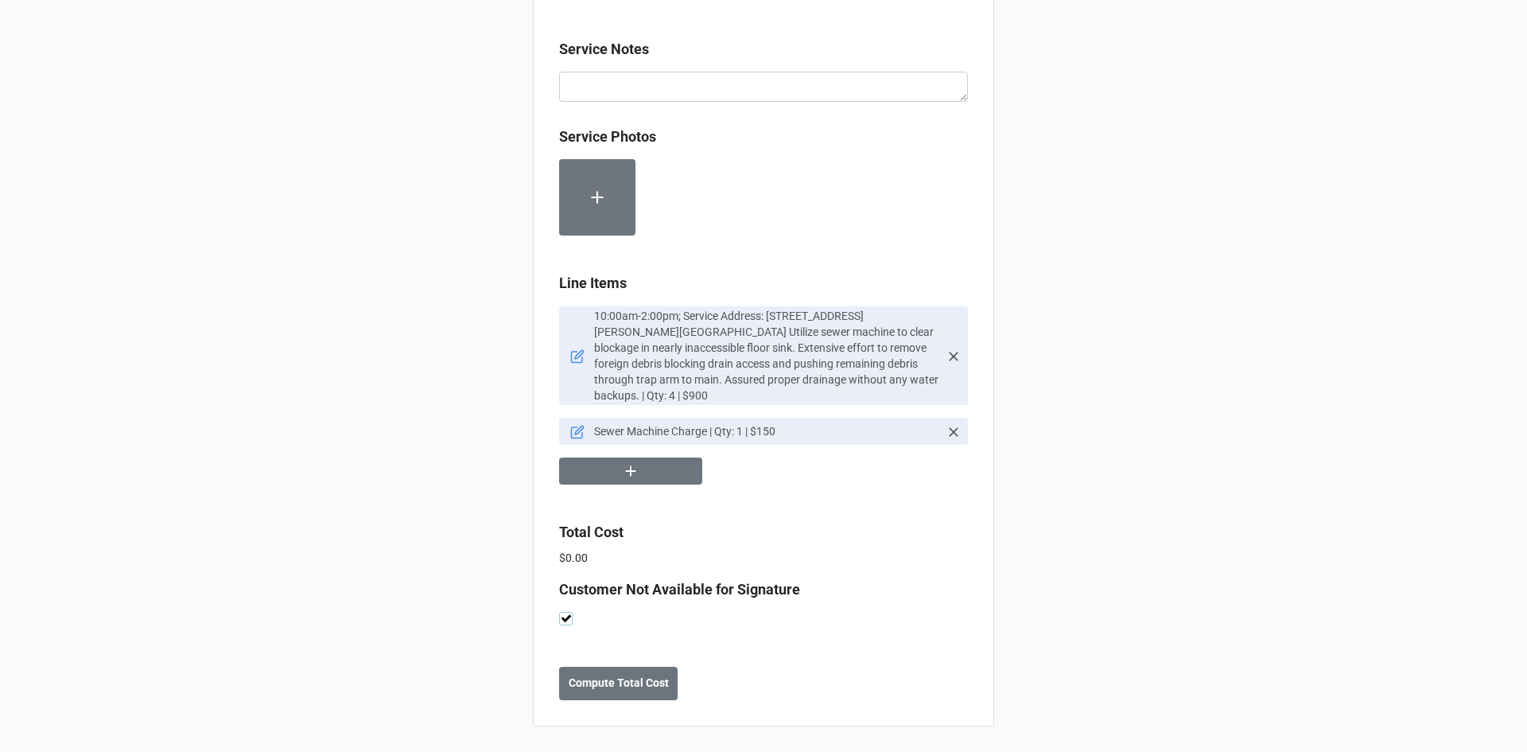
scroll to position [872, 0]
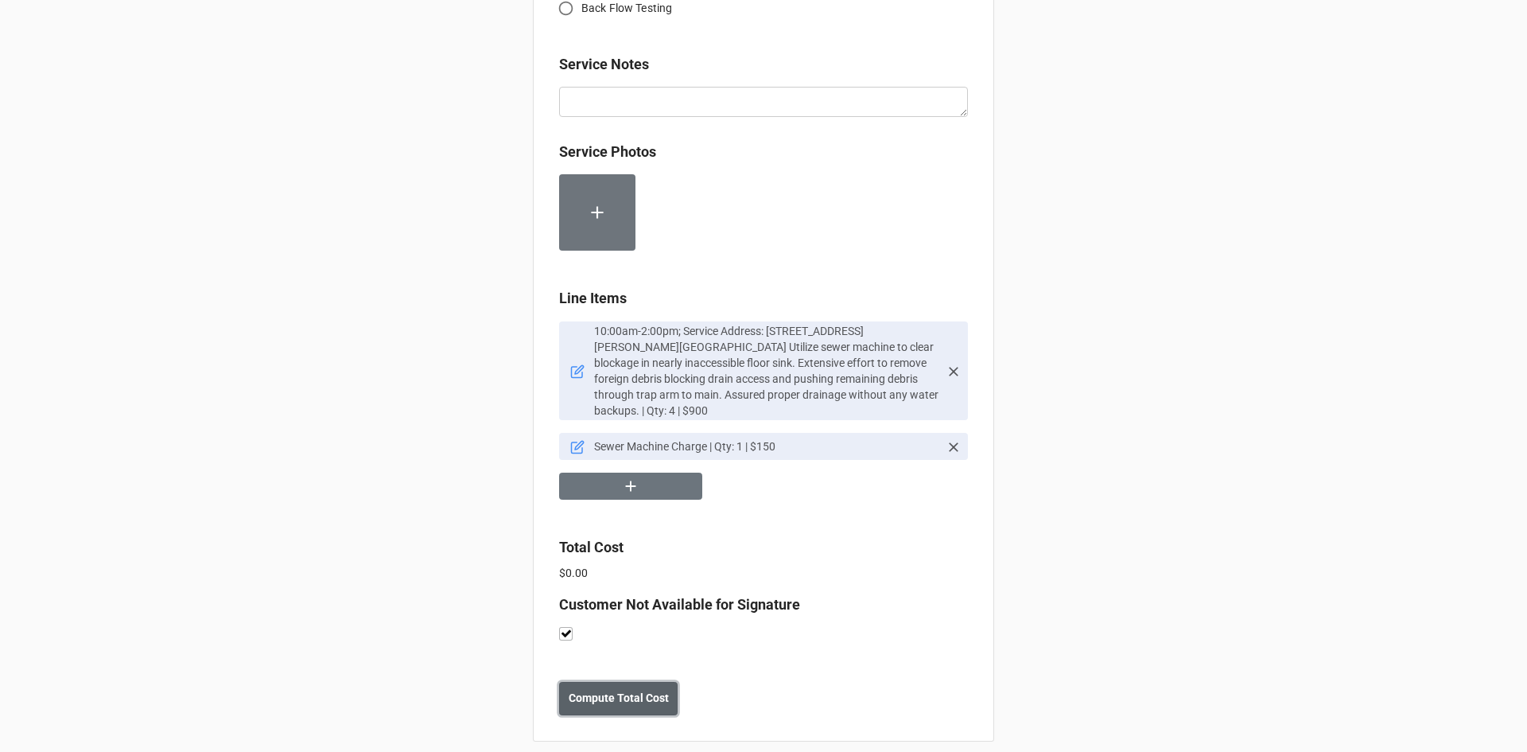
click at [620, 690] on b "Compute Total Cost" at bounding box center [619, 698] width 100 height 17
click at [631, 477] on icon "button" at bounding box center [631, 486] width 18 height 18
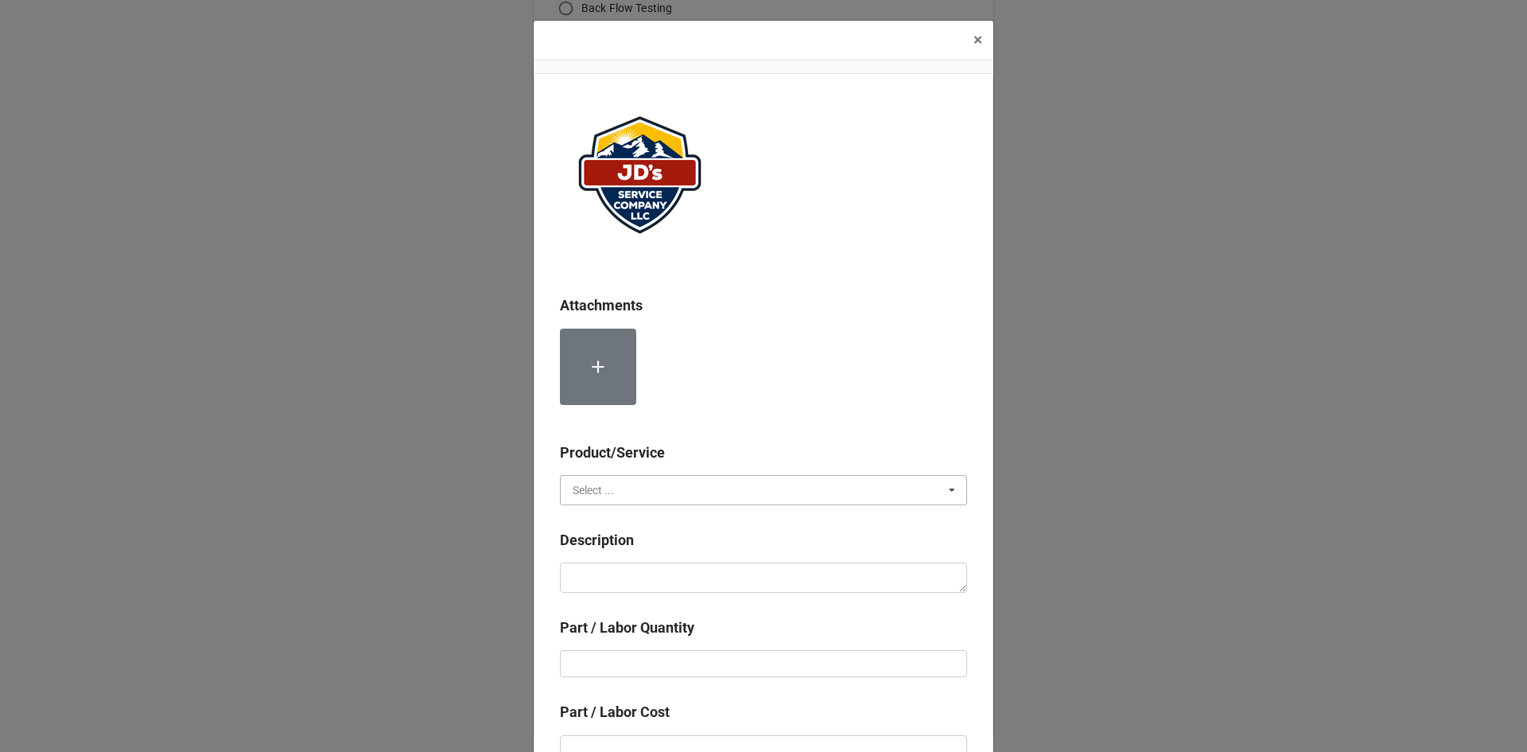
click at [656, 485] on input "text" at bounding box center [765, 490] width 406 height 29
click at [636, 522] on div "Services" at bounding box center [764, 518] width 406 height 29
click at [636, 572] on textarea at bounding box center [763, 577] width 407 height 30
type textarea "x"
type textarea "D"
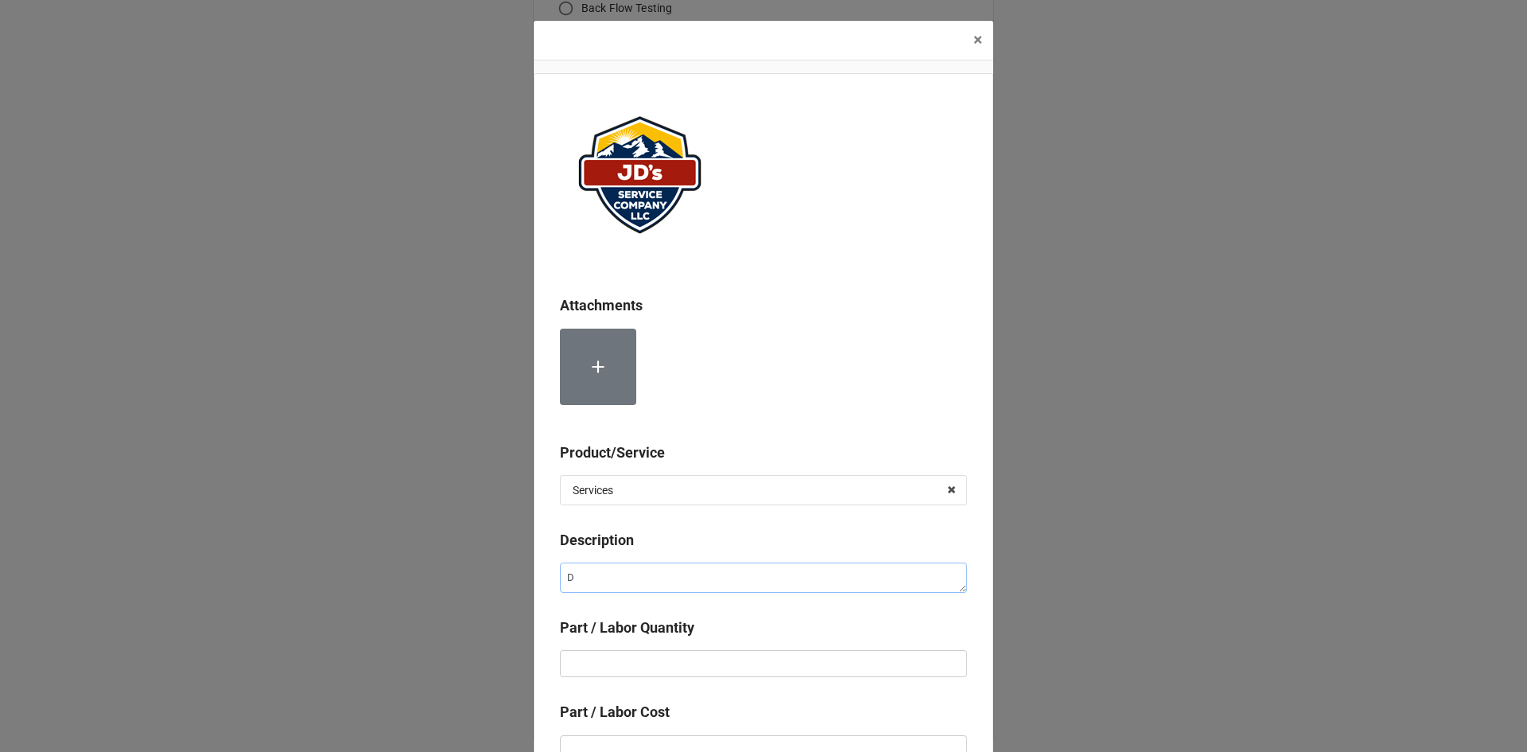
type textarea "x"
type textarea "DI"
type textarea "x"
type textarea "DIS"
type textarea "x"
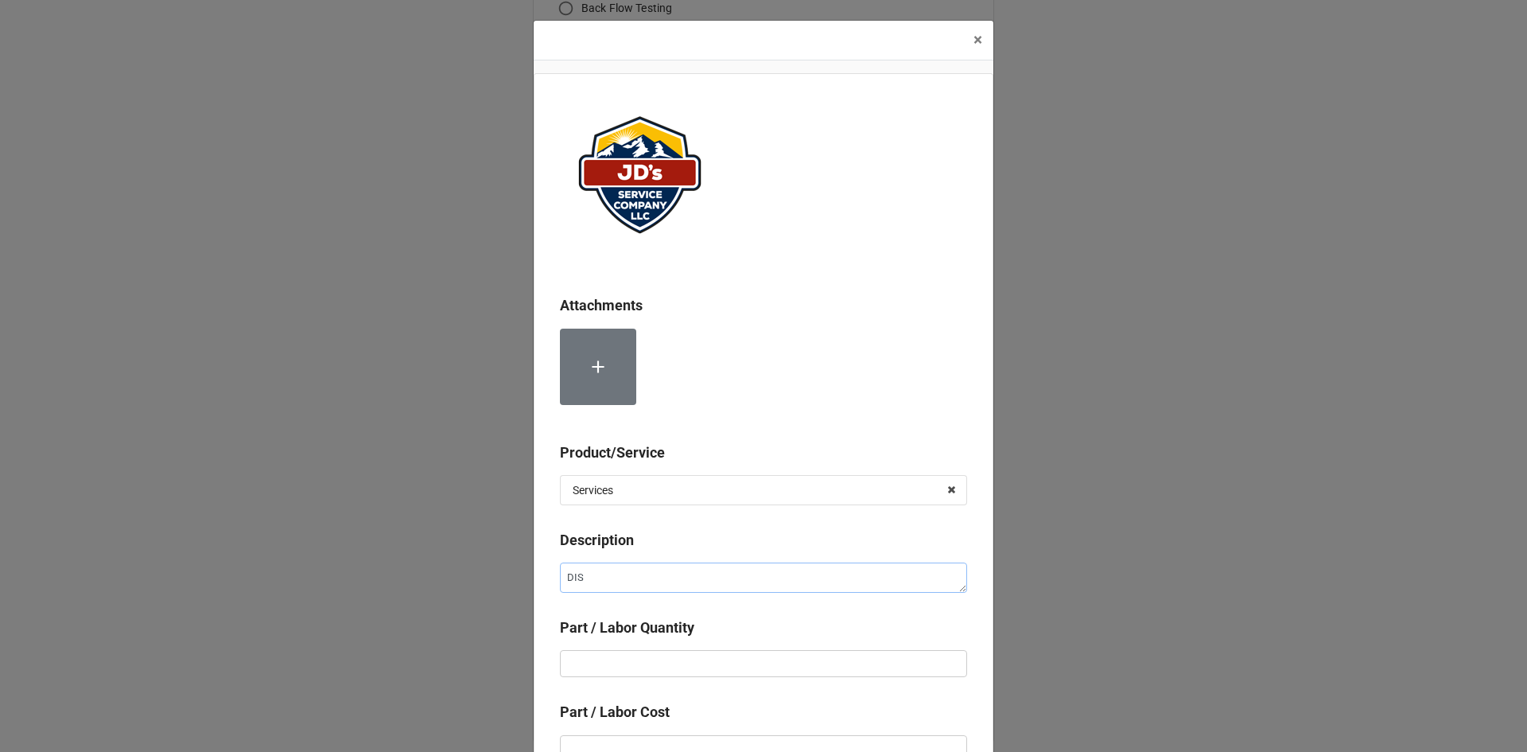
type textarea "DISC"
type textarea "x"
type textarea "DISCO"
type textarea "x"
type textarea "DISCOU"
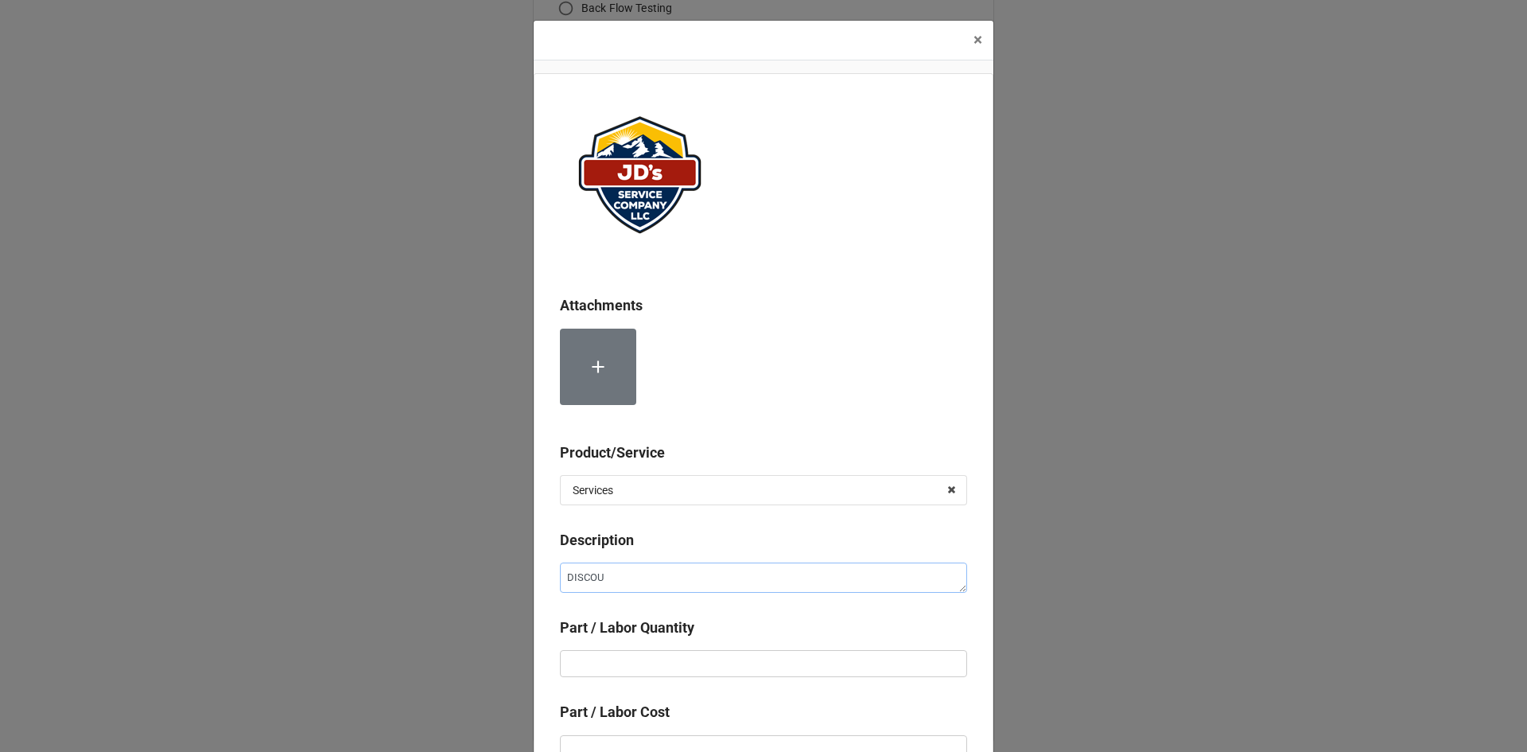
type textarea "x"
type textarea "DISCOUN"
type textarea "x"
type textarea "DISCOUNT"
type textarea "x"
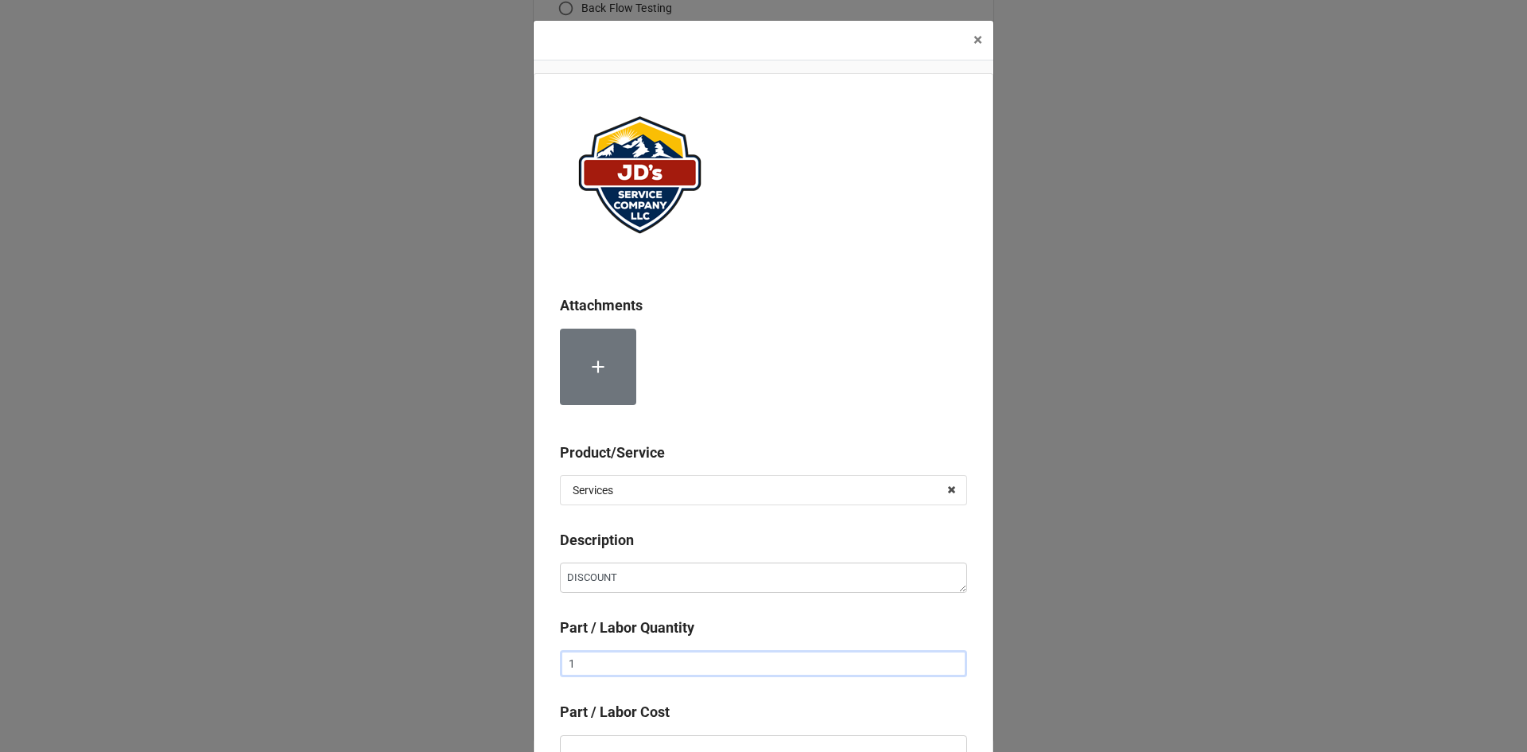
type input "1"
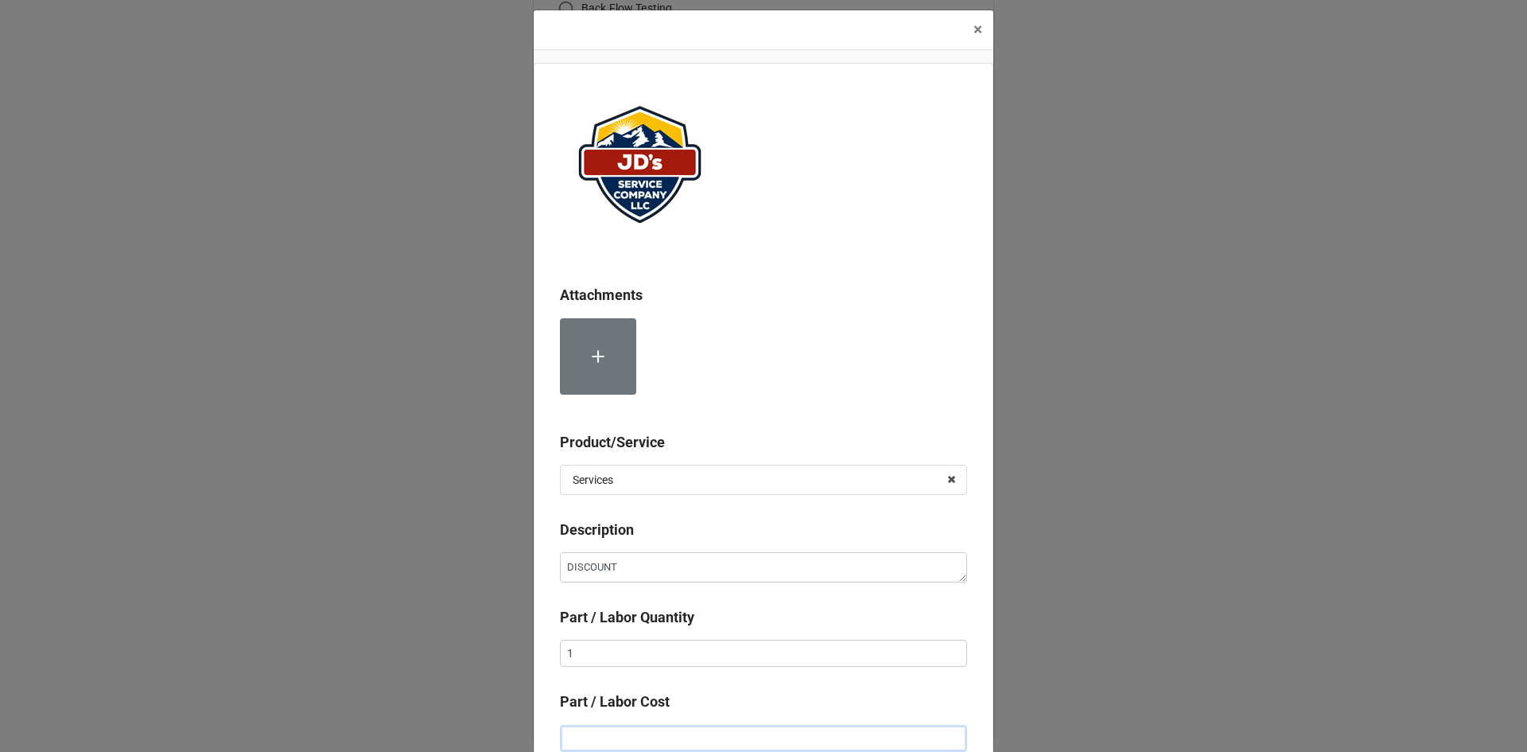
type input "-"
type textarea "x"
type input "-$1.00"
type textarea "x"
type input "-$15.00"
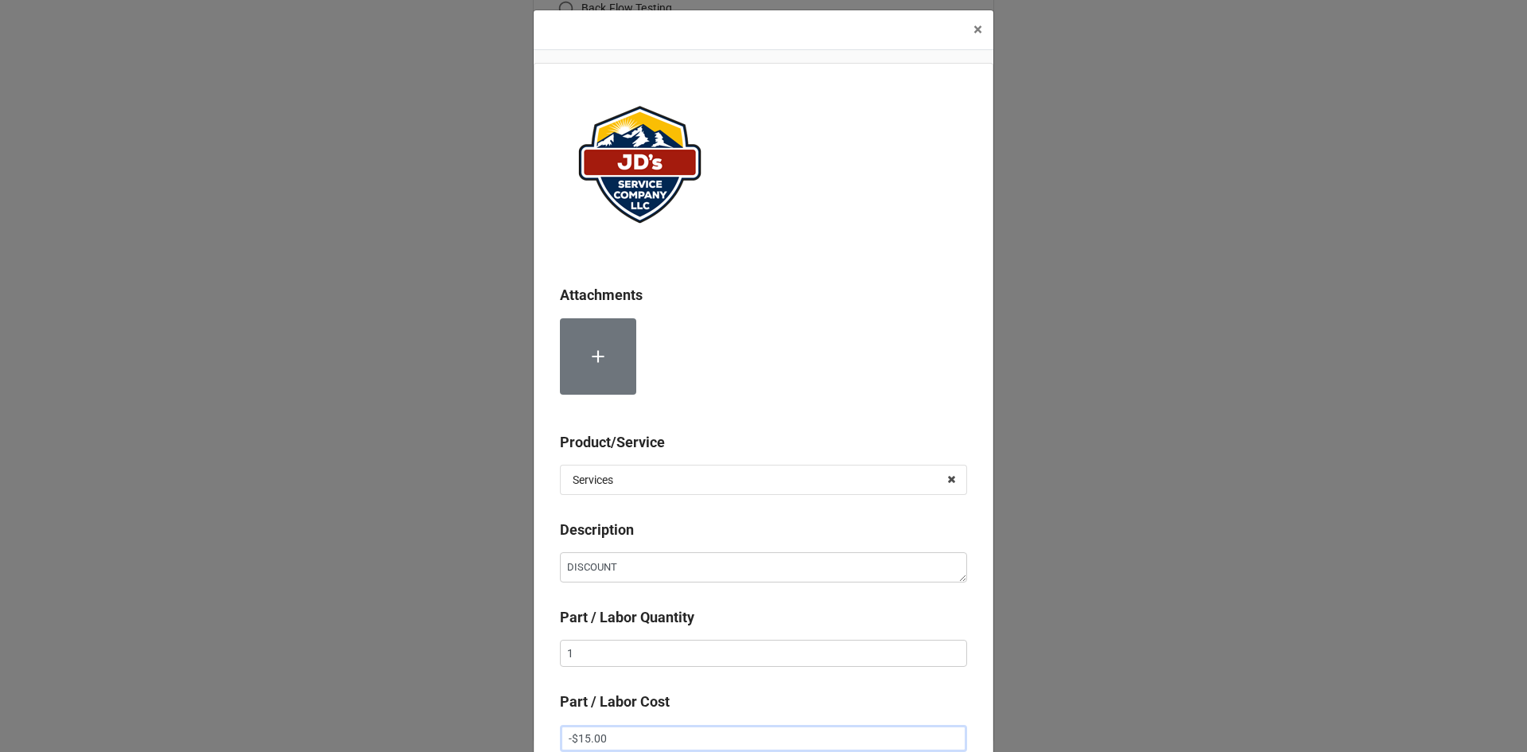
type textarea "x"
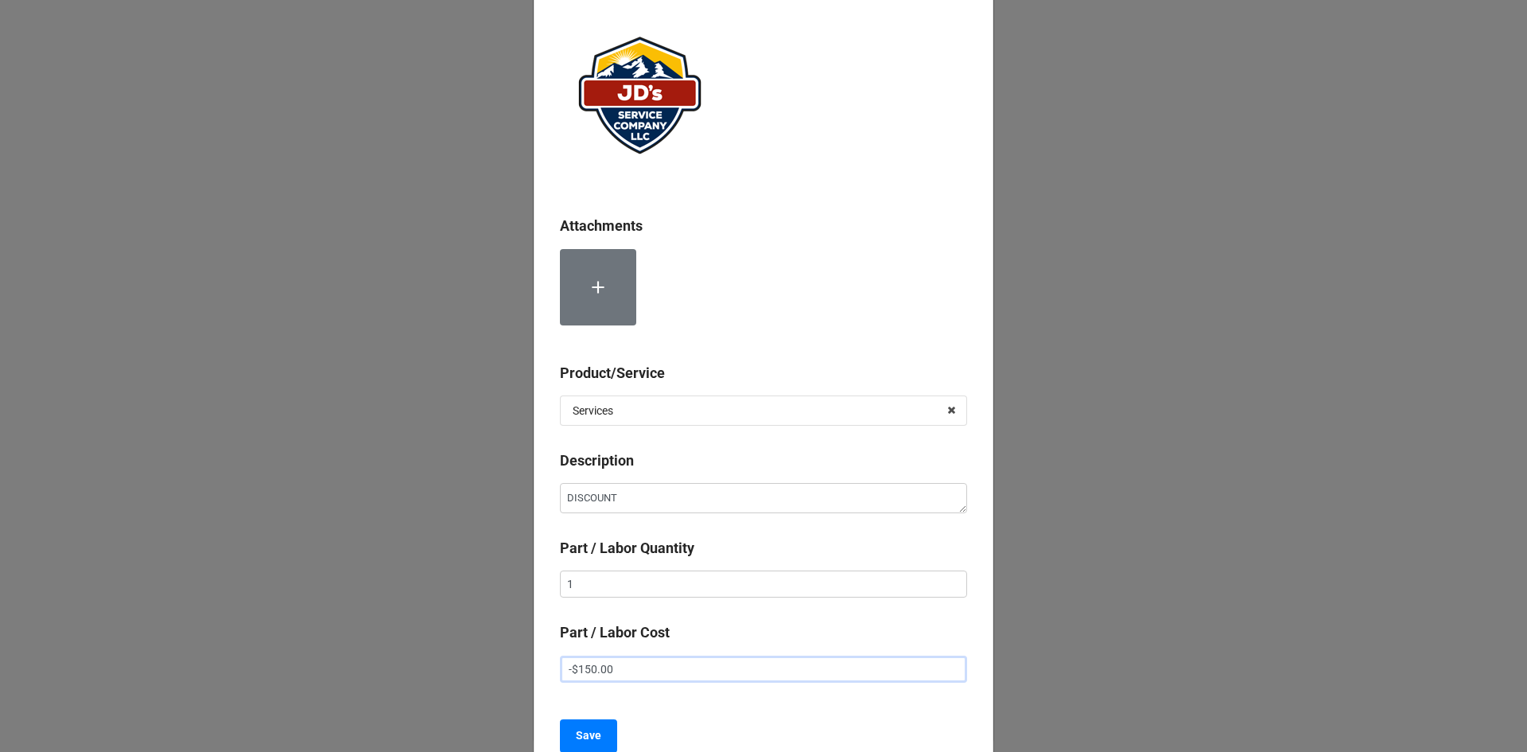
scroll to position [169, 0]
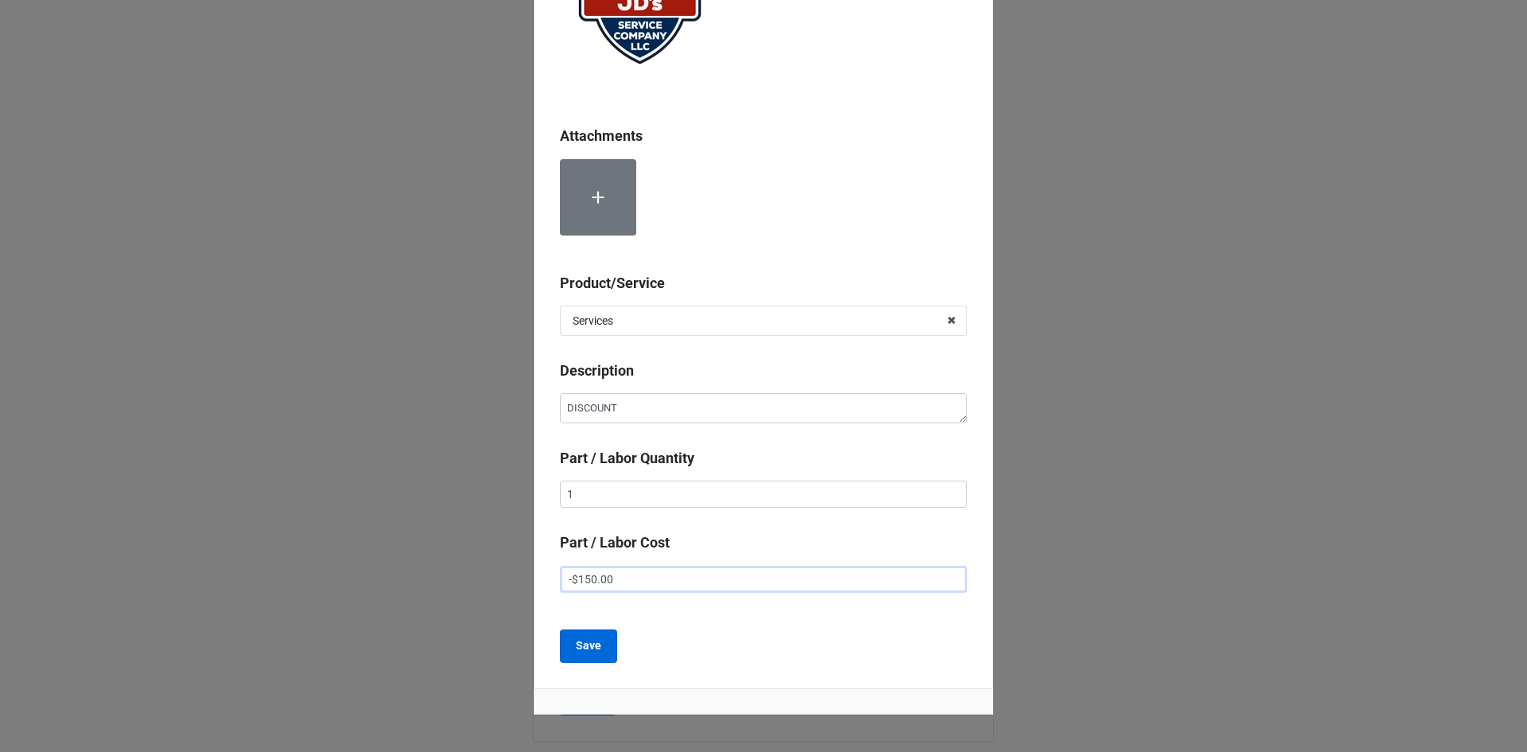
type input "-$150.00"
click at [599, 644] on button "Save" at bounding box center [588, 645] width 57 height 33
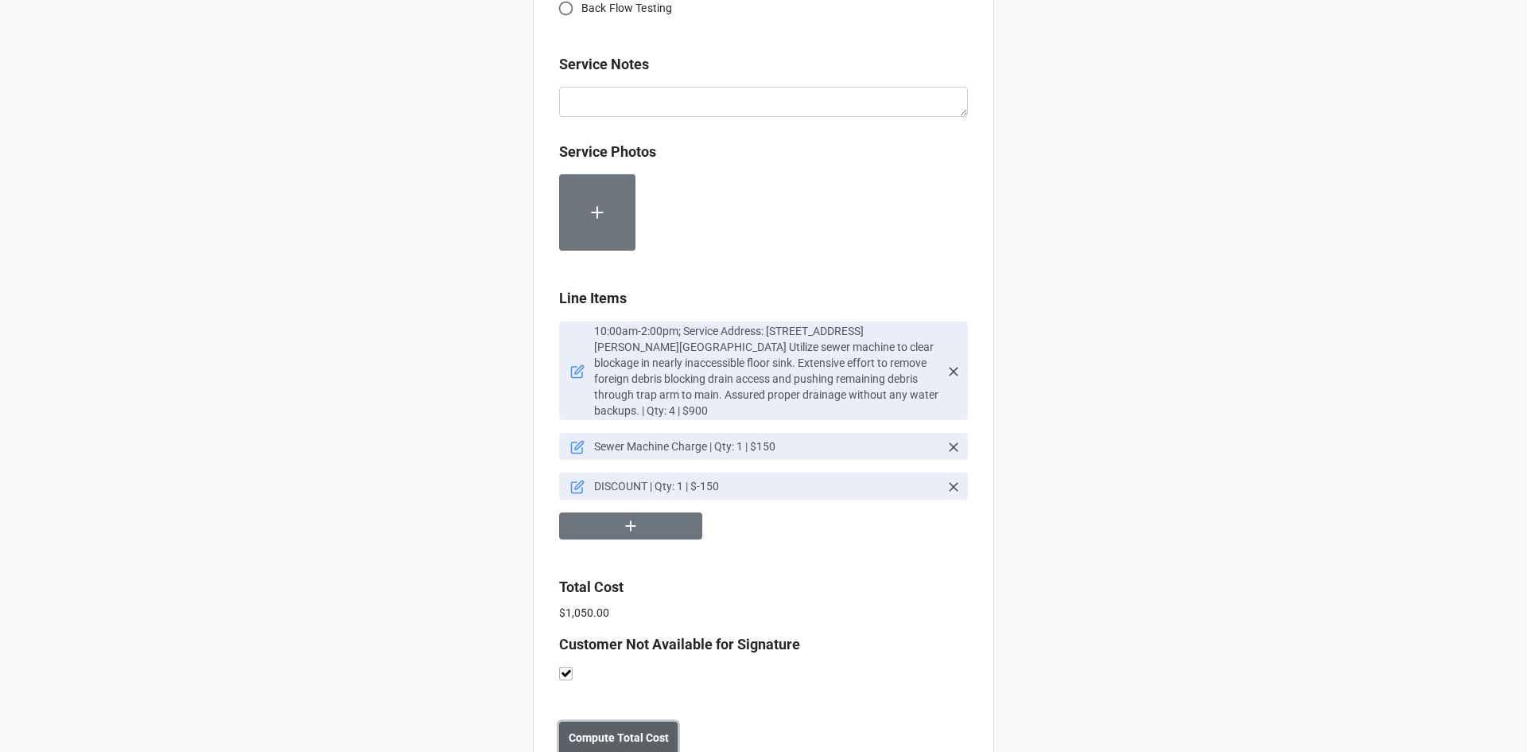
click at [630, 729] on b "Compute Total Cost" at bounding box center [619, 737] width 100 height 17
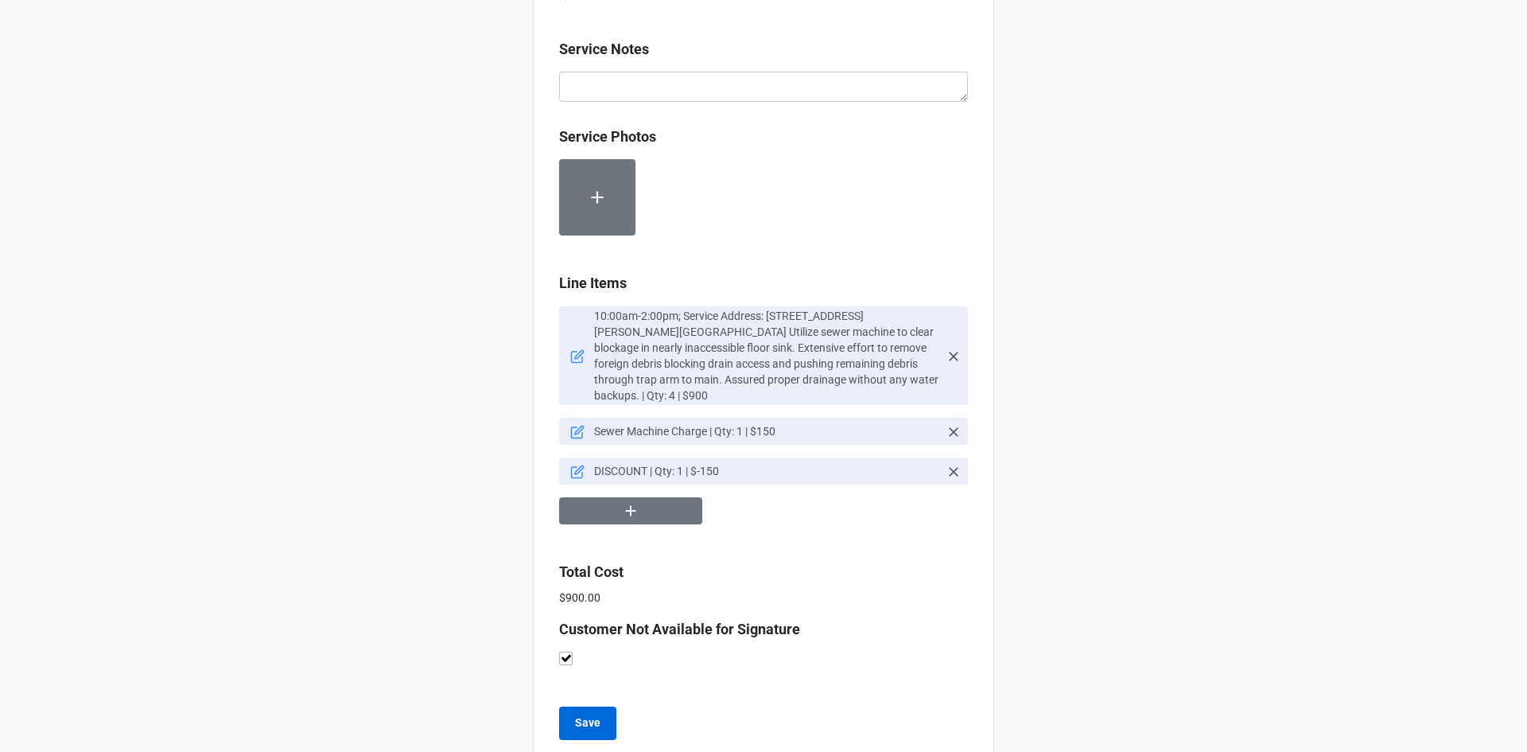
scroll to position [912, 0]
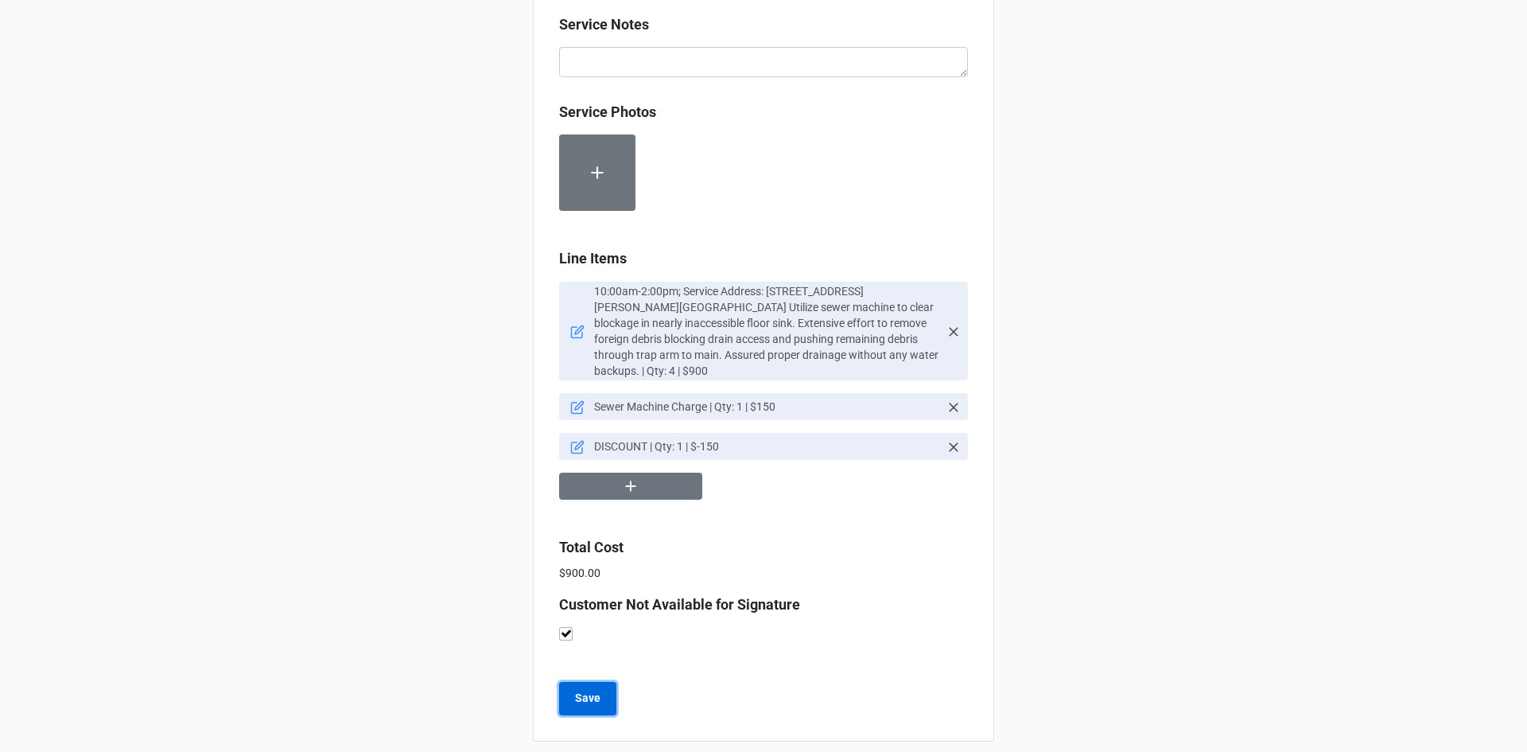
click at [591, 690] on b "Save" at bounding box center [587, 698] width 25 height 17
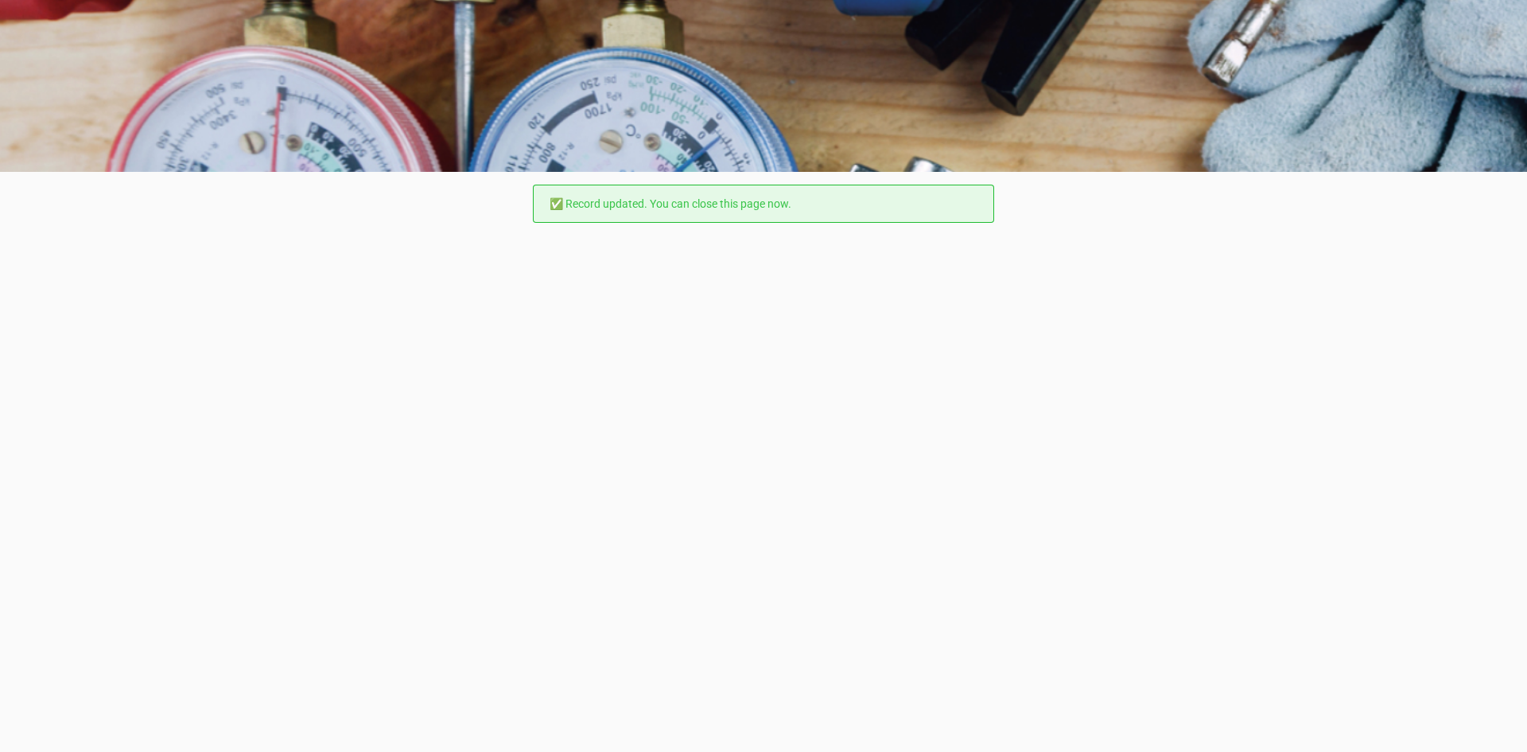
scroll to position [0, 0]
